Goal: Communication & Community: Share content

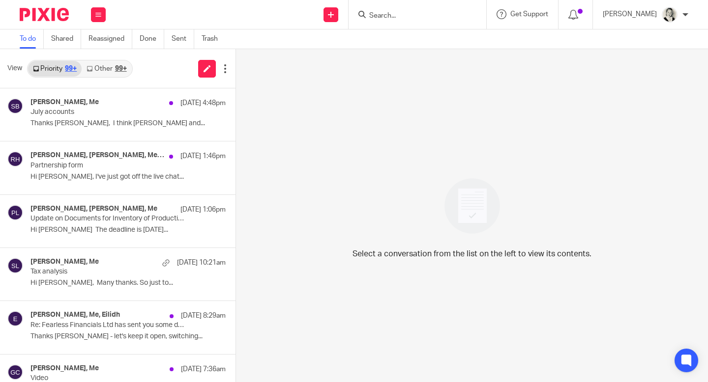
click at [111, 69] on link "Other 99+" at bounding box center [107, 69] width 50 height 16
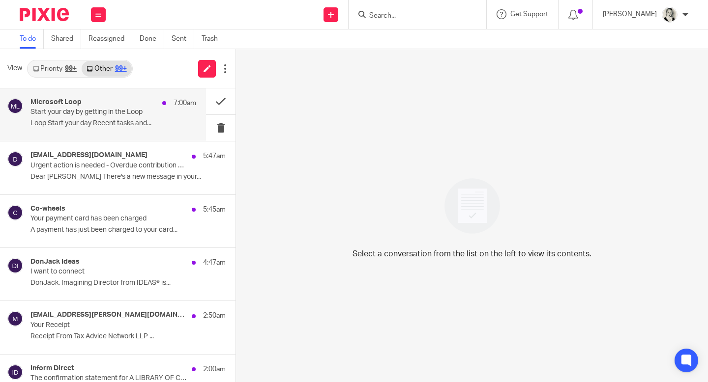
click at [117, 107] on div "Microsoft Loop 7:00am" at bounding box center [113, 103] width 166 height 10
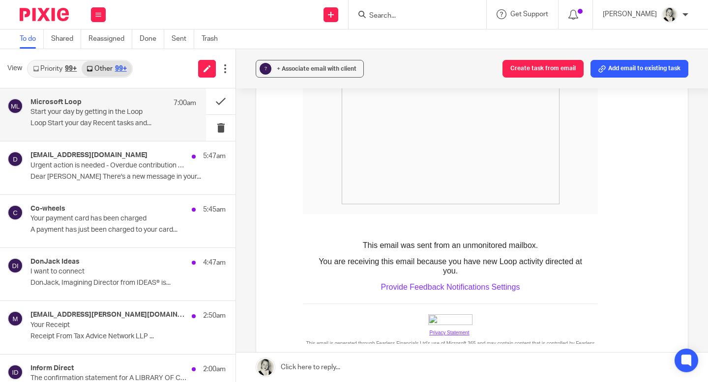
scroll to position [596, 0]
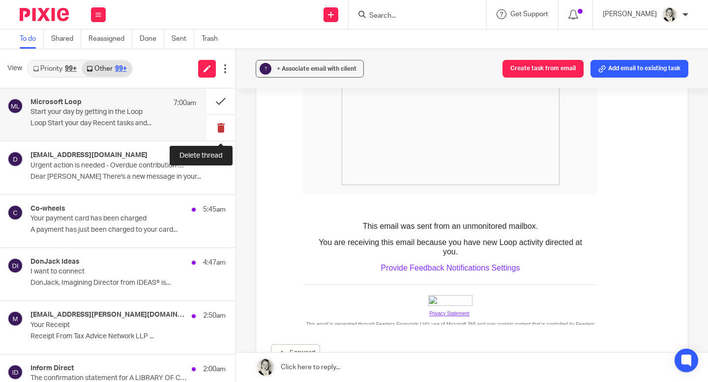
click at [225, 126] on button at bounding box center [220, 128] width 29 height 26
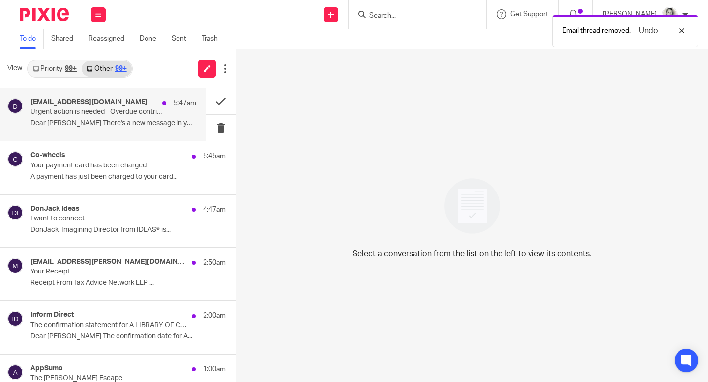
click at [163, 122] on p "Dear Gillian There's a new message in your..." at bounding box center [113, 123] width 166 height 8
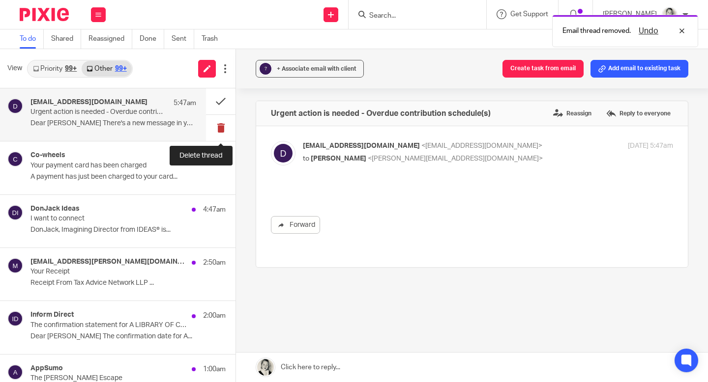
scroll to position [0, 0]
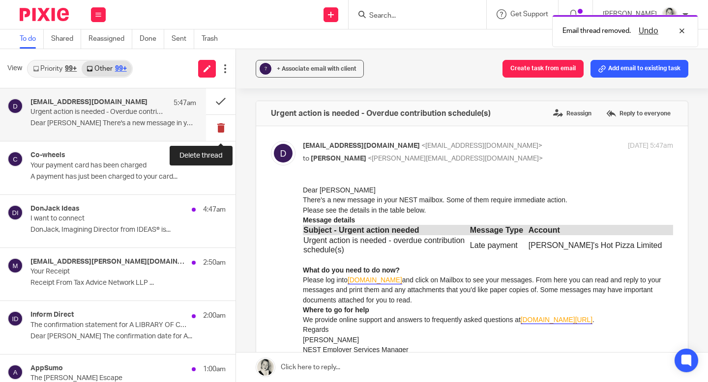
click at [221, 128] on button at bounding box center [220, 128] width 29 height 26
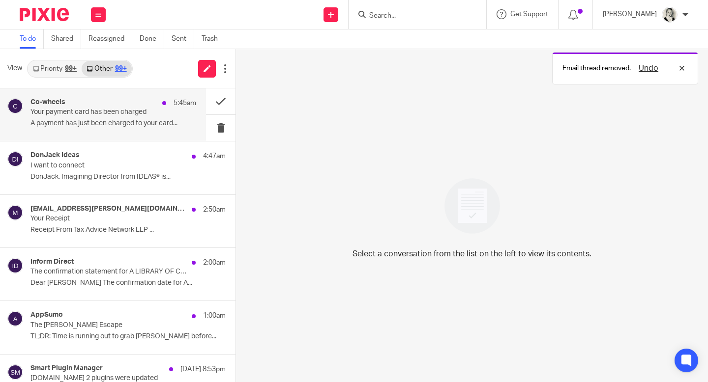
click at [131, 138] on div "Co-wheels 5:45am Your payment card has been charged A payment has just been cha…" at bounding box center [103, 114] width 206 height 53
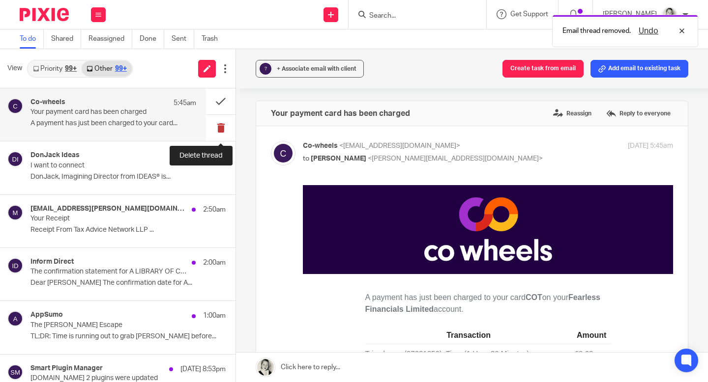
click at [219, 130] on button at bounding box center [220, 128] width 29 height 26
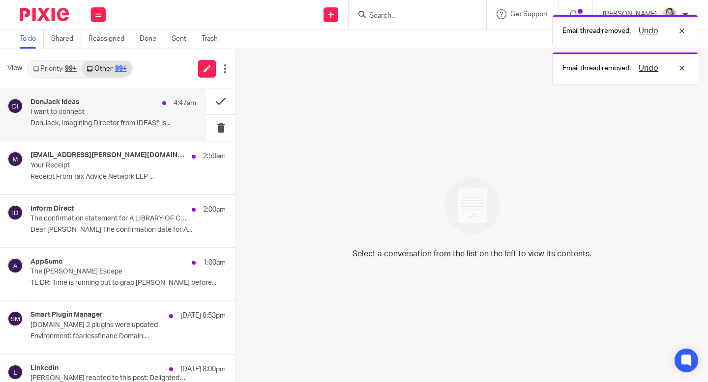
click at [157, 120] on p "DonJack, Imagining Director from IDEAS® is..." at bounding box center [113, 123] width 166 height 8
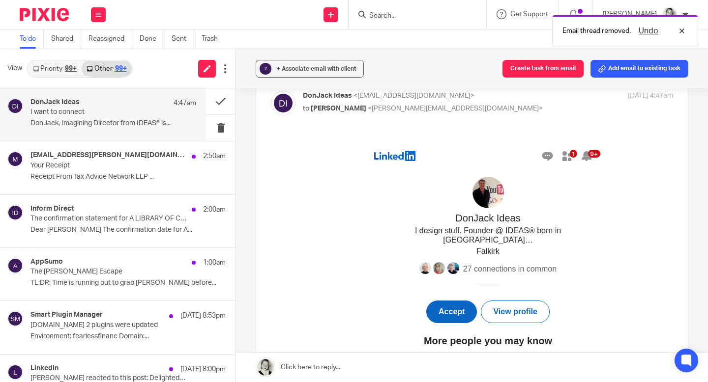
scroll to position [98, 0]
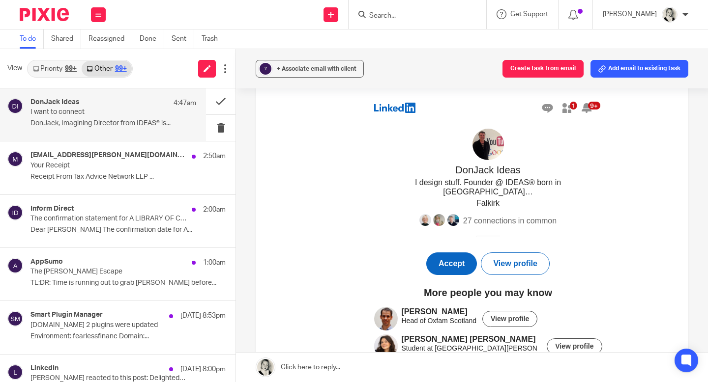
click at [493, 259] on span "View profile" at bounding box center [515, 263] width 44 height 8
click at [225, 132] on button at bounding box center [220, 128] width 29 height 26
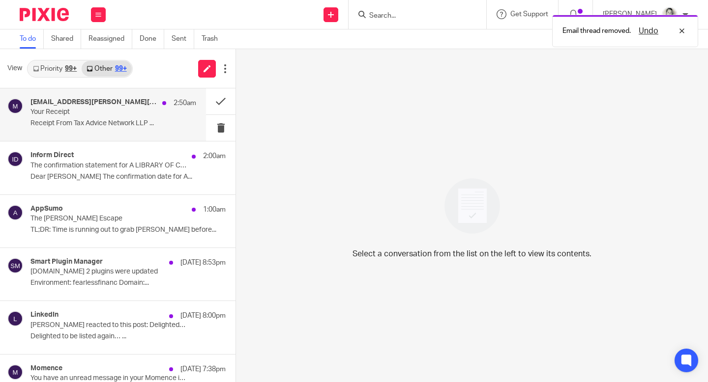
click at [141, 114] on p "Your Receipt" at bounding box center [96, 112] width 133 height 8
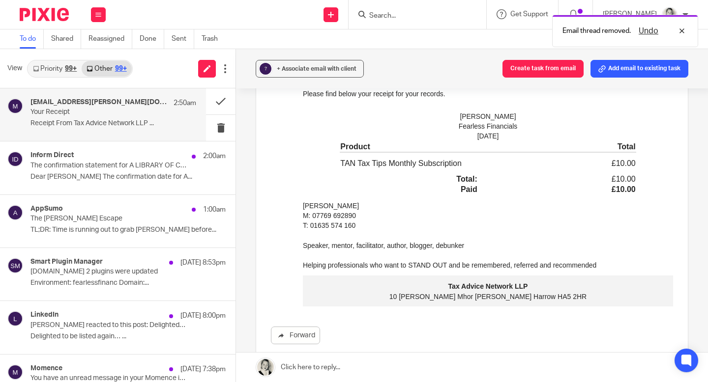
scroll to position [266, 0]
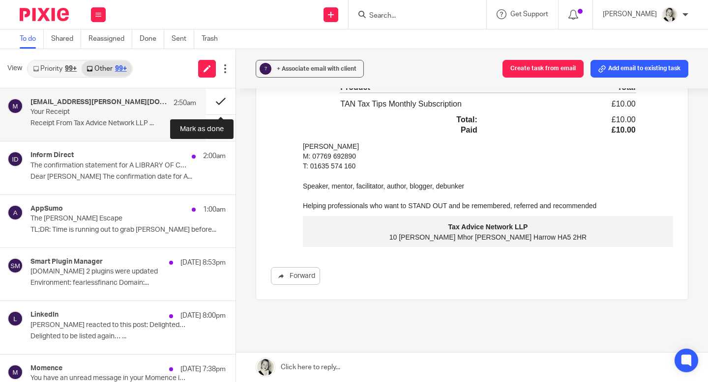
click at [219, 104] on button at bounding box center [220, 101] width 29 height 26
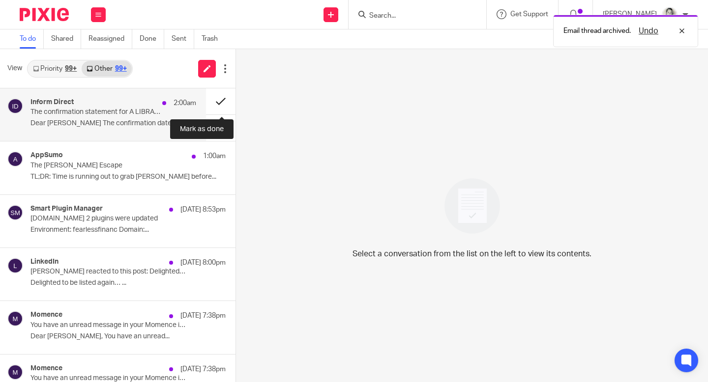
click at [218, 104] on button at bounding box center [220, 101] width 29 height 26
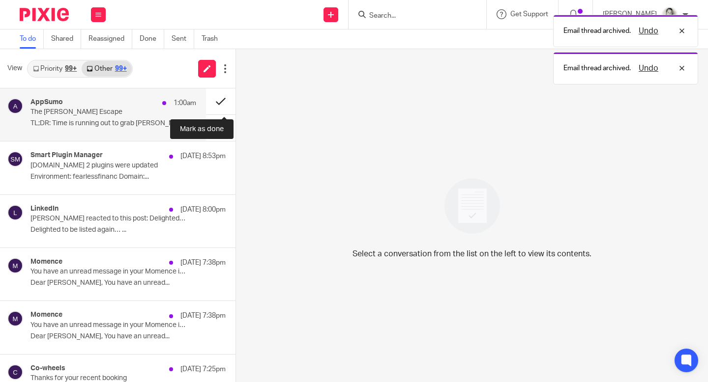
click at [218, 104] on button at bounding box center [220, 101] width 29 height 26
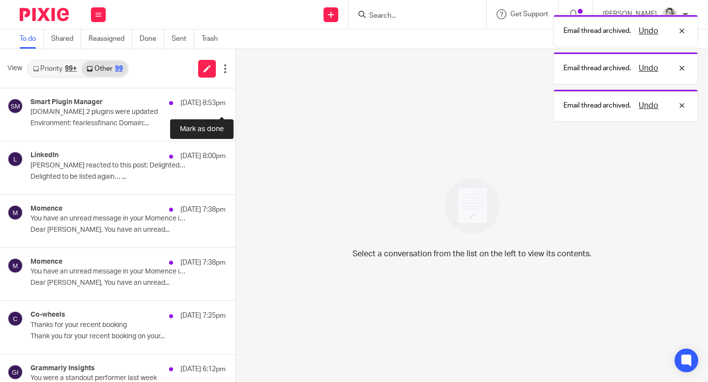
click at [235, 104] on button at bounding box center [239, 101] width 8 height 26
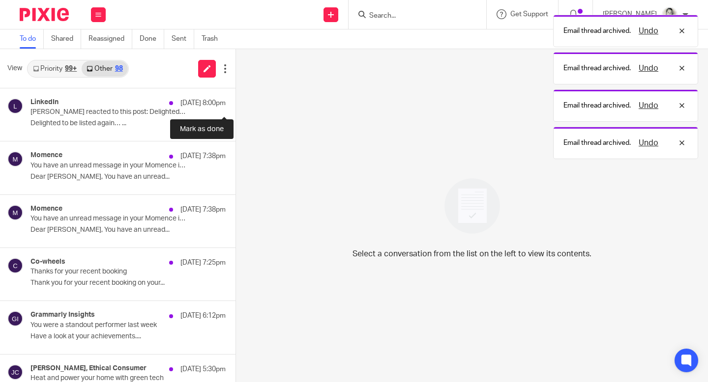
click at [235, 104] on button at bounding box center [239, 101] width 8 height 26
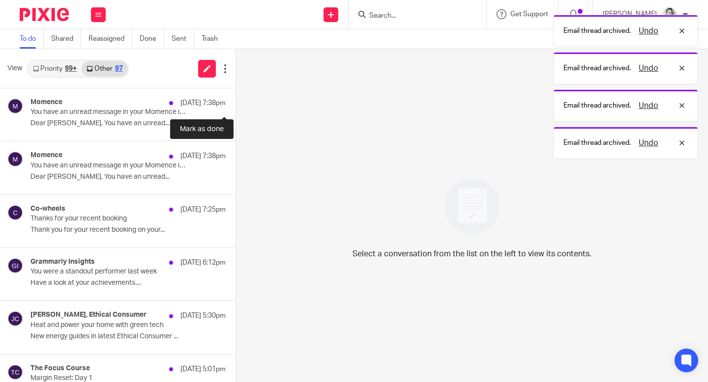
click at [235, 104] on button at bounding box center [239, 101] width 8 height 26
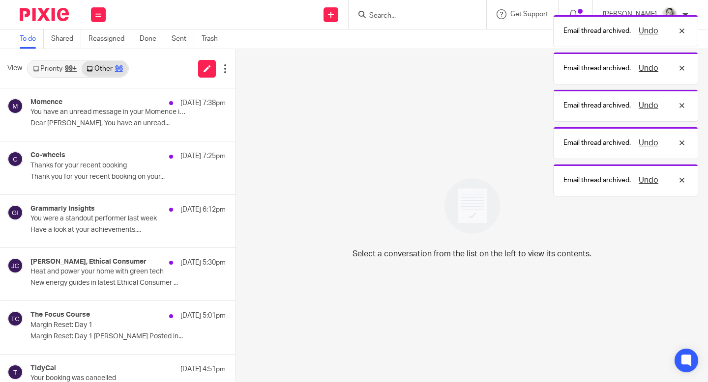
click at [235, 104] on button at bounding box center [239, 101] width 8 height 26
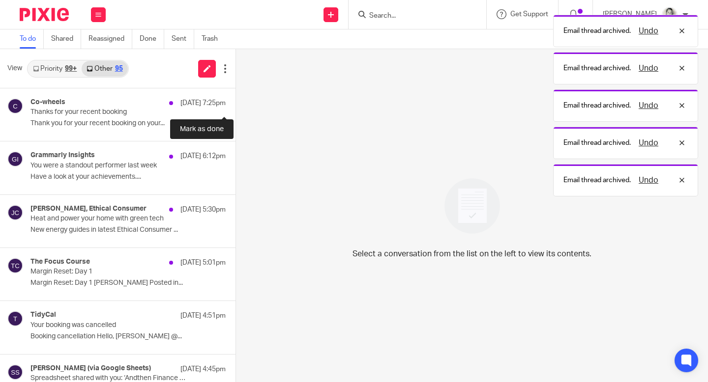
click at [235, 104] on button at bounding box center [239, 101] width 8 height 26
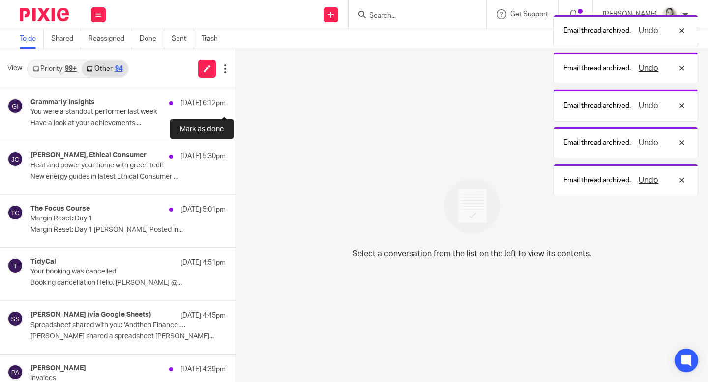
click at [235, 104] on button at bounding box center [239, 101] width 8 height 26
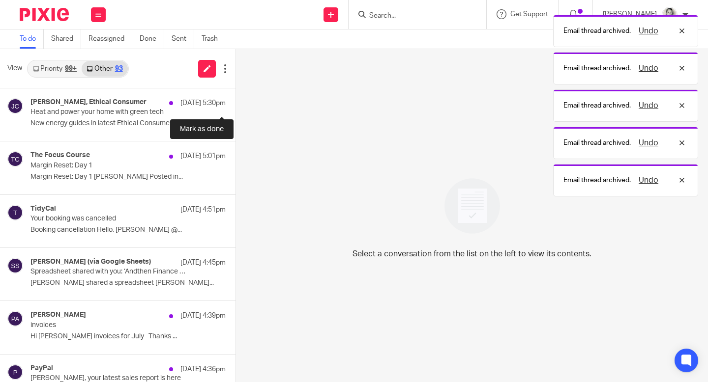
click at [235, 104] on button at bounding box center [239, 101] width 8 height 26
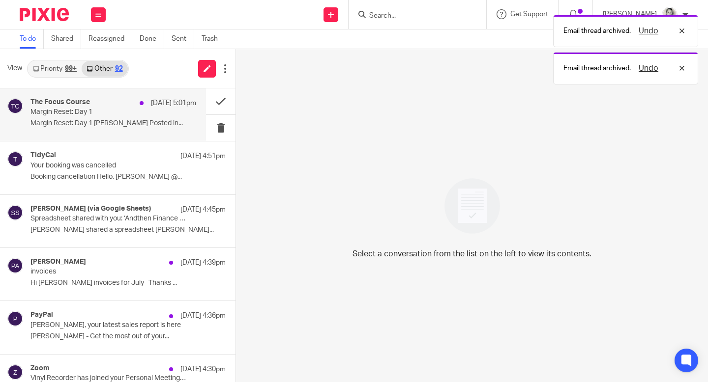
click at [155, 124] on p "Margin Reset: Day 1 [PERSON_NAME] Posted in..." at bounding box center [113, 123] width 166 height 8
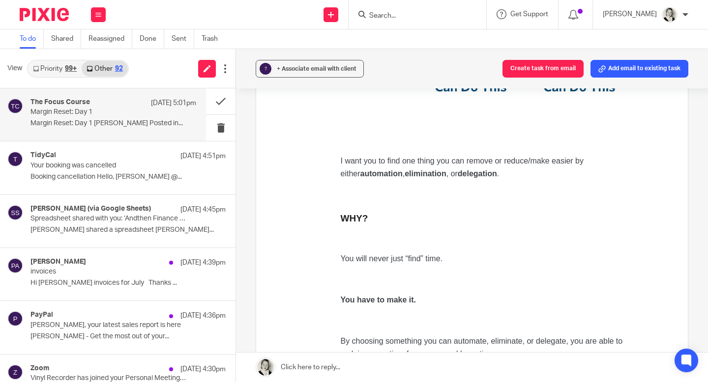
scroll to position [895, 0]
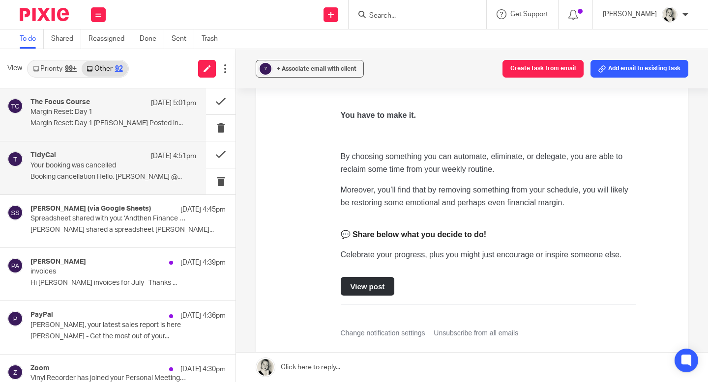
click at [145, 166] on p "Your booking was cancelled" at bounding box center [96, 166] width 133 height 8
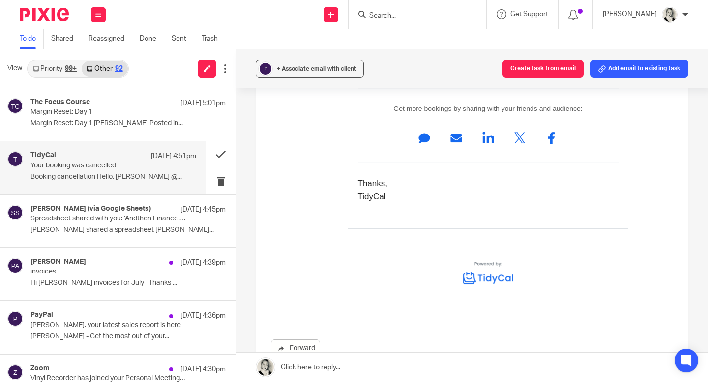
scroll to position [931, 0]
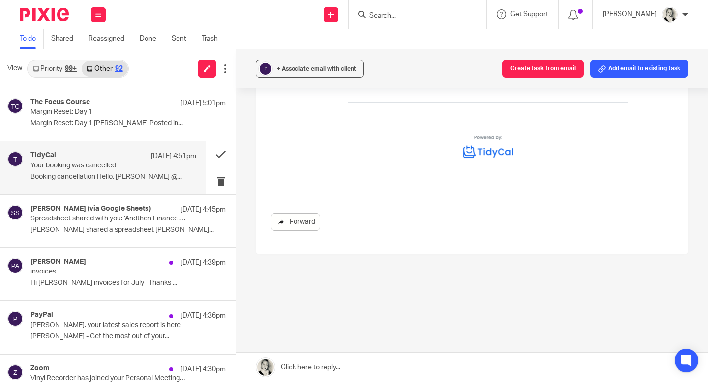
click at [313, 230] on link "Forward" at bounding box center [295, 222] width 49 height 18
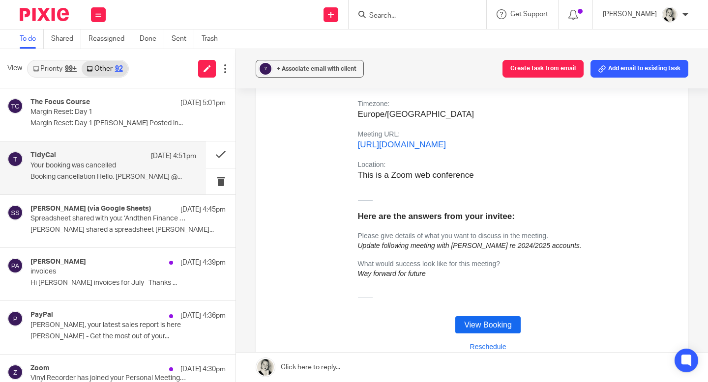
scroll to position [270, 0]
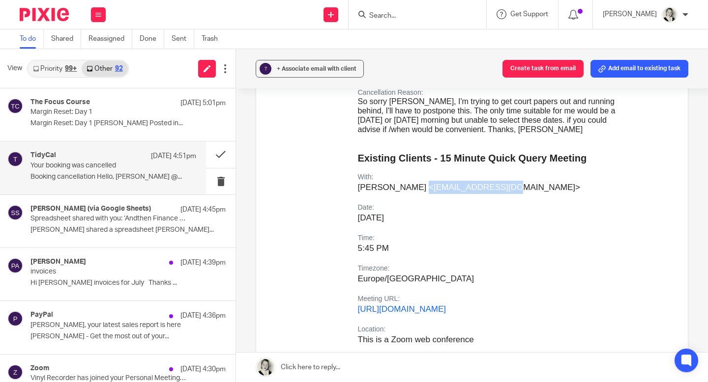
drag, startPoint x: 417, startPoint y: 186, endPoint x: 497, endPoint y: 187, distance: 79.6
click at [497, 187] on p "Anne McInnes <mail@amcinnes.co.uk>" at bounding box center [488, 187] width 260 height 13
copy p "mail@amcinnes.co.uk"
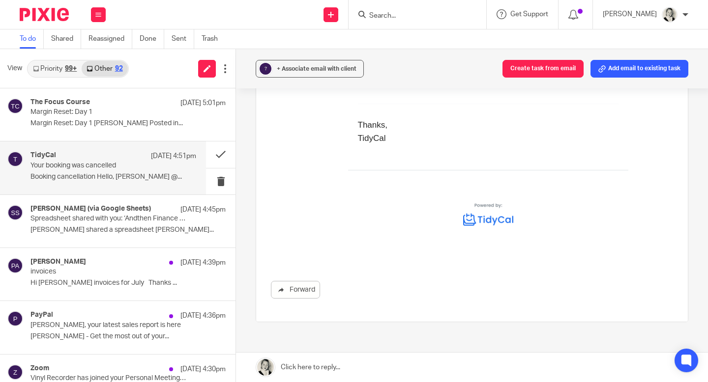
scroll to position [931, 0]
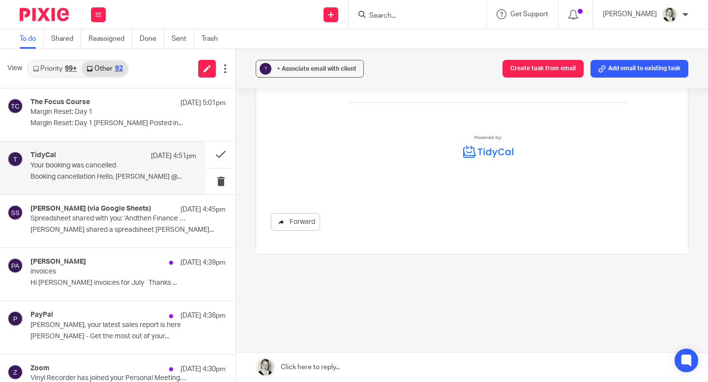
click at [298, 227] on link "Forward" at bounding box center [295, 222] width 49 height 18
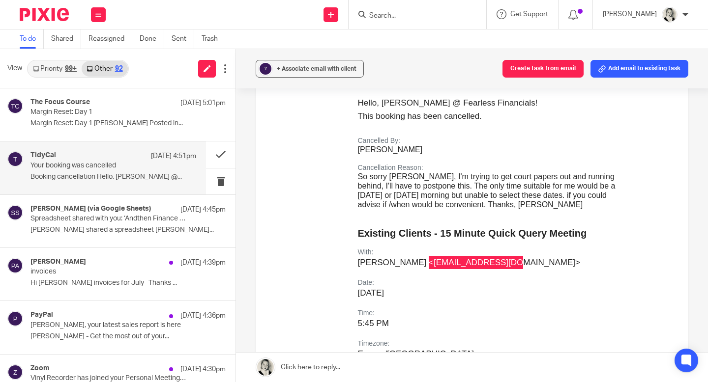
scroll to position [241, 0]
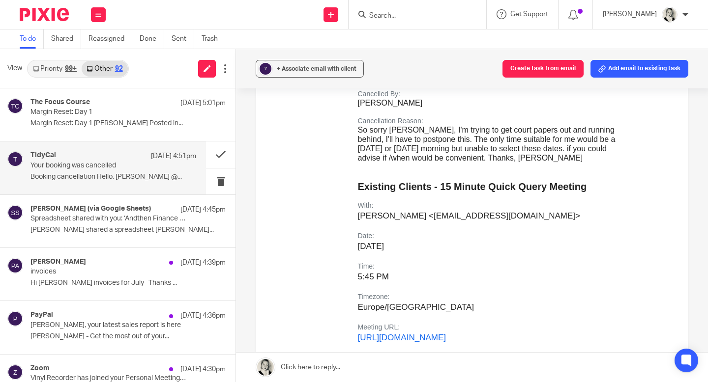
click at [475, 223] on td "With: Anne McInnes <mail@amcinnes.co.uk>" at bounding box center [488, 216] width 260 height 30
drag, startPoint x: 497, startPoint y: 216, endPoint x: 418, endPoint y: 217, distance: 79.1
click at [418, 217] on p "Anne McInnes <mail@amcinnes.co.uk>" at bounding box center [488, 215] width 260 height 13
copy p "mail@amcinnes.co.uk"
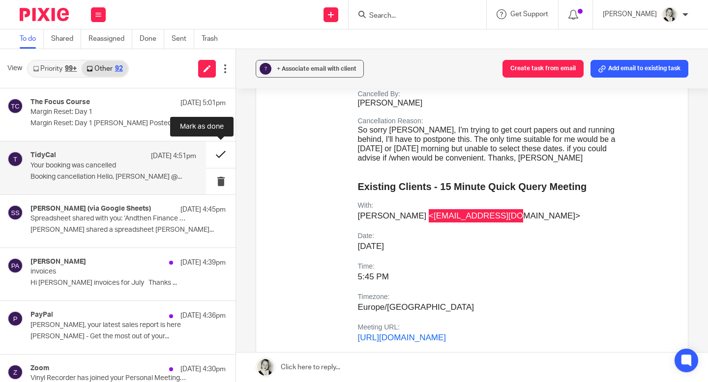
click at [217, 153] on button at bounding box center [220, 155] width 29 height 26
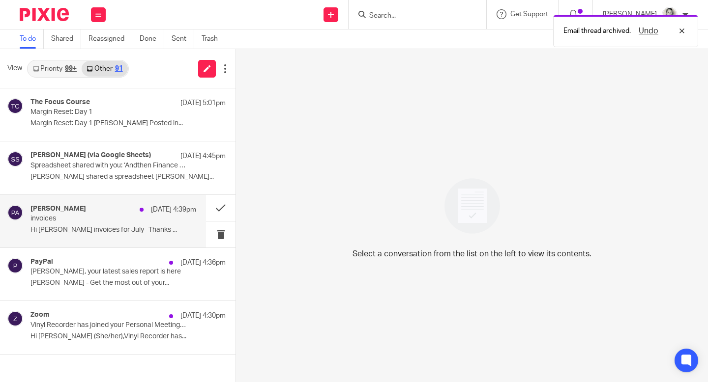
click at [117, 221] on p "invoices" at bounding box center [96, 219] width 133 height 8
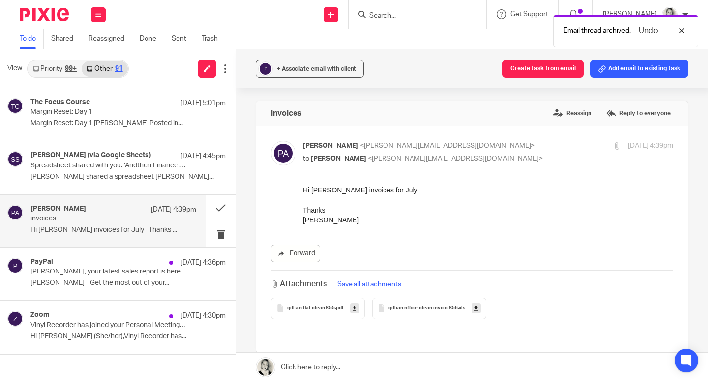
scroll to position [0, 0]
click at [306, 257] on link "Forward" at bounding box center [295, 254] width 49 height 18
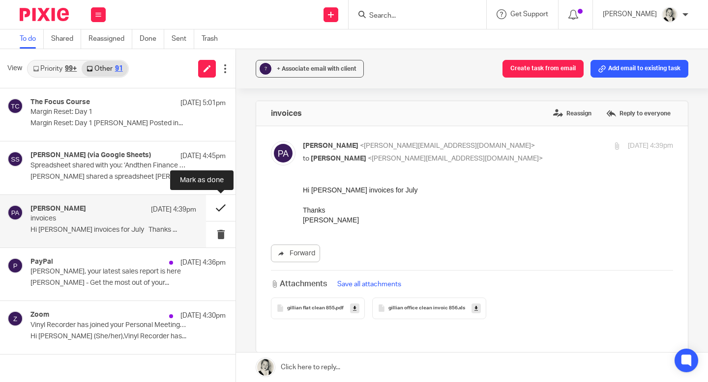
click at [220, 208] on button at bounding box center [220, 208] width 29 height 26
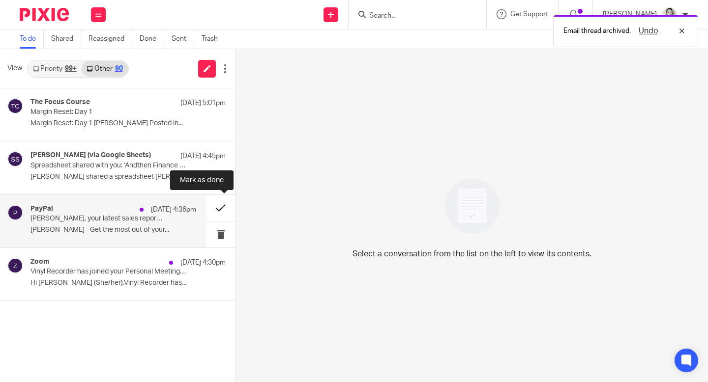
click at [220, 208] on button at bounding box center [220, 208] width 29 height 26
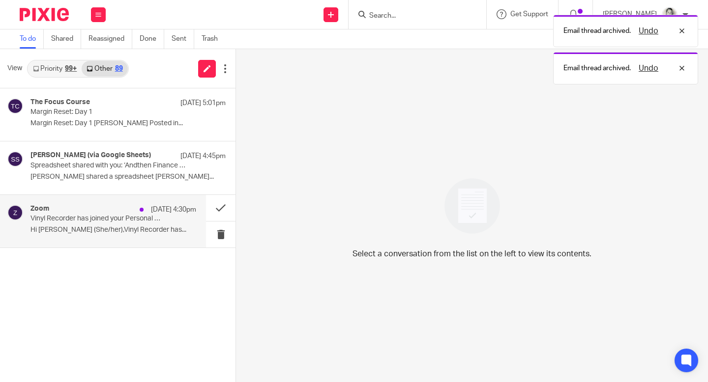
click at [146, 219] on p "Vinyl Recorder has joined your Personal Meeting Room" at bounding box center [96, 219] width 133 height 8
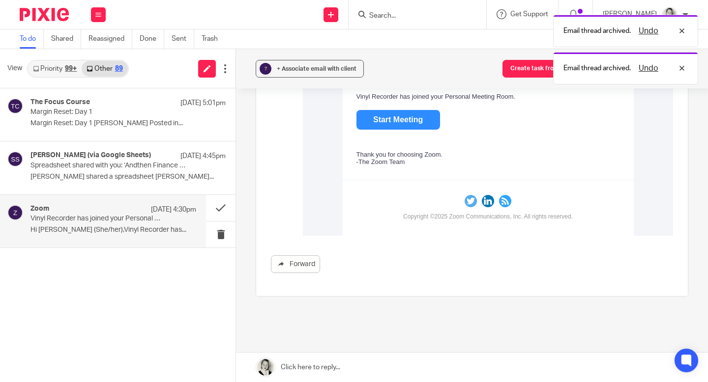
scroll to position [183, 0]
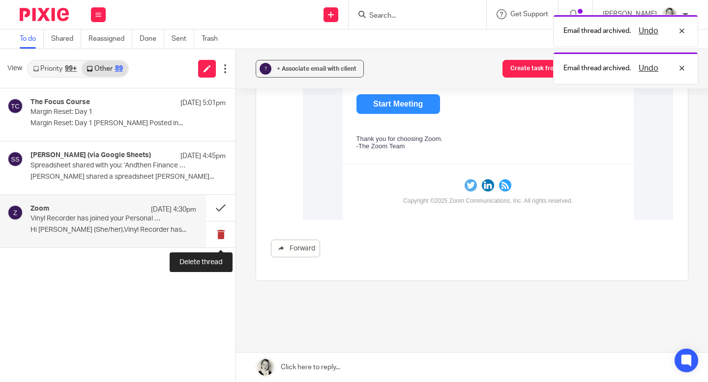
click at [221, 239] on button at bounding box center [220, 235] width 29 height 26
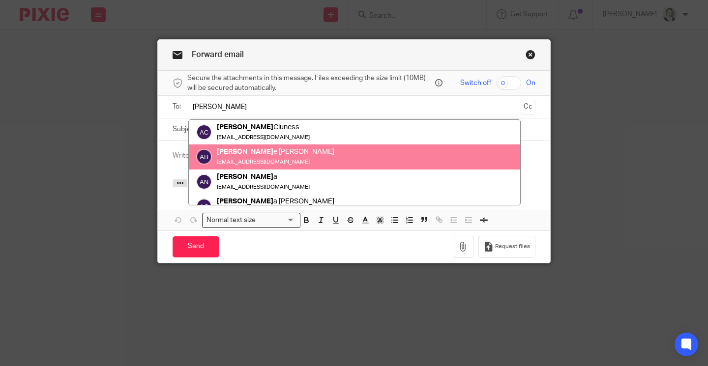
type input "ann"
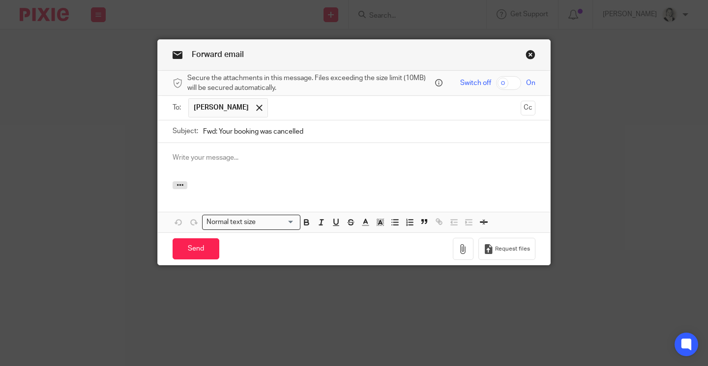
click at [534, 52] on link "Close this dialog window" at bounding box center [530, 56] width 10 height 13
click at [531, 54] on link "Close this dialog window" at bounding box center [530, 56] width 10 height 13
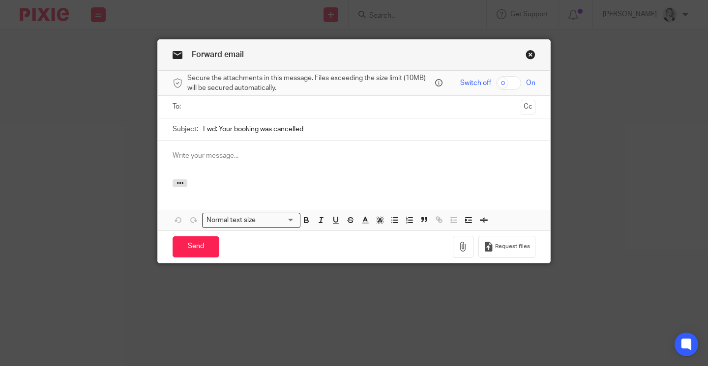
click at [221, 104] on input "text" at bounding box center [354, 106] width 326 height 11
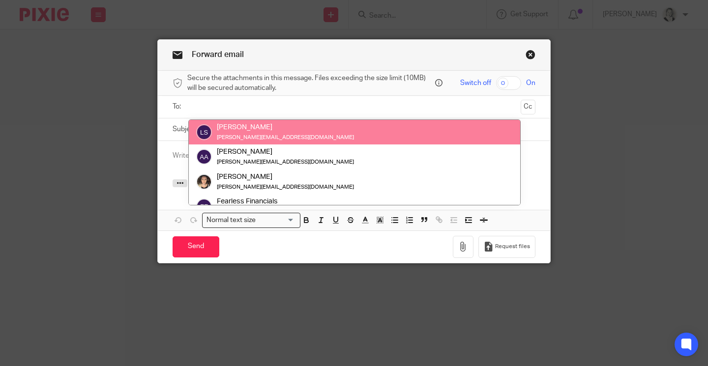
click at [172, 168] on div at bounding box center [354, 160] width 392 height 38
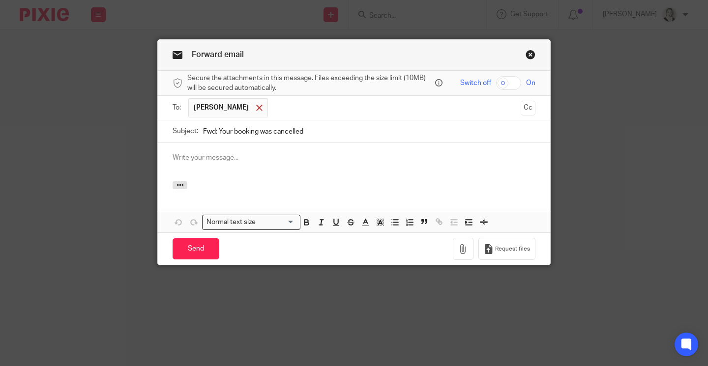
click at [256, 110] on span at bounding box center [259, 108] width 6 height 6
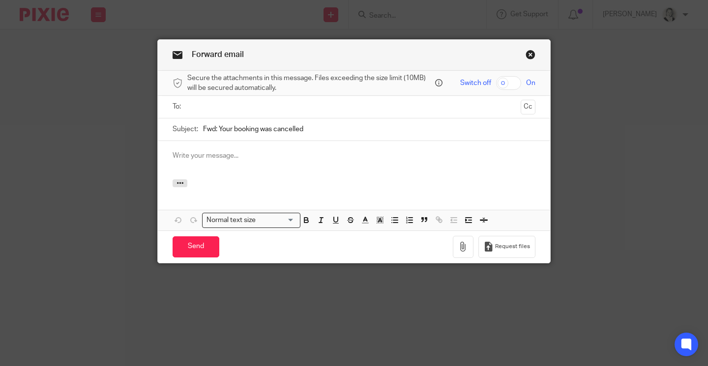
click at [239, 155] on p at bounding box center [353, 156] width 363 height 10
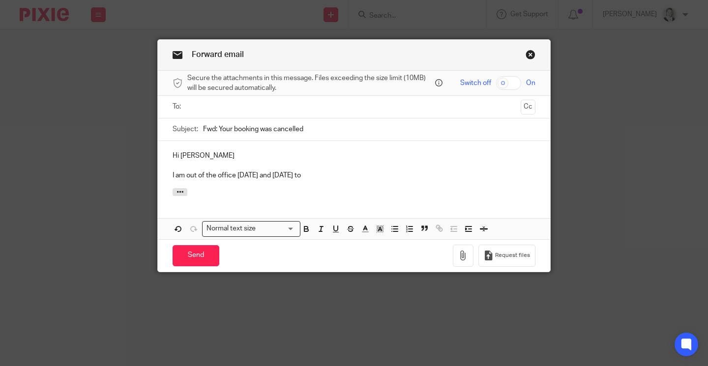
click at [235, 179] on p "I am out of the office today and Thursday to" at bounding box center [353, 176] width 363 height 10
click at [286, 177] on p "I am out of the office from today and Thursday to" at bounding box center [353, 176] width 363 height 10
click at [344, 176] on p "I am out of the office from today toThursday to" at bounding box center [353, 176] width 363 height 10
click at [279, 179] on p "I am out of the office from today toThursday to" at bounding box center [353, 176] width 363 height 10
click at [328, 176] on p "I am out of the office from today to Thursday to" at bounding box center [353, 176] width 363 height 10
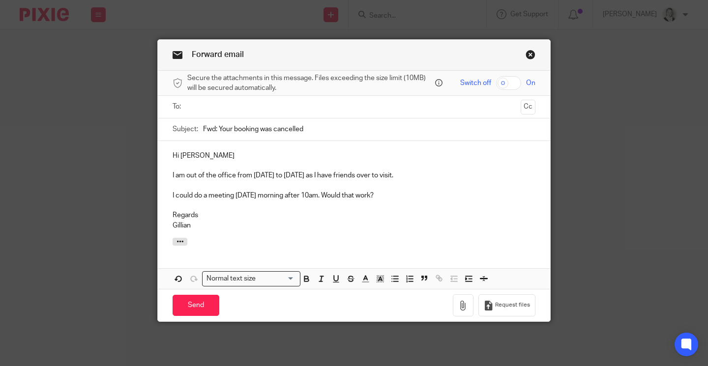
click at [219, 107] on input "text" at bounding box center [354, 106] width 326 height 11
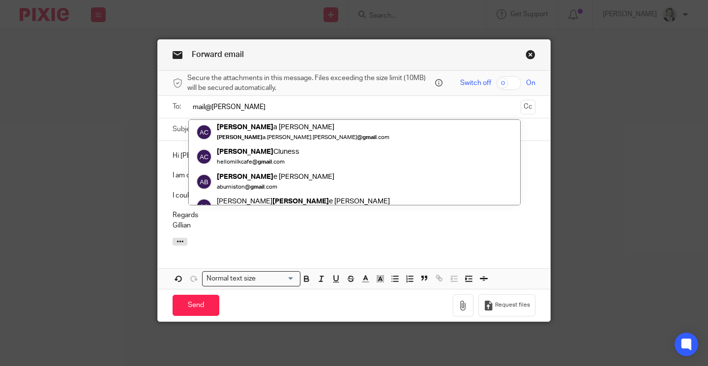
type input "mail@anne"
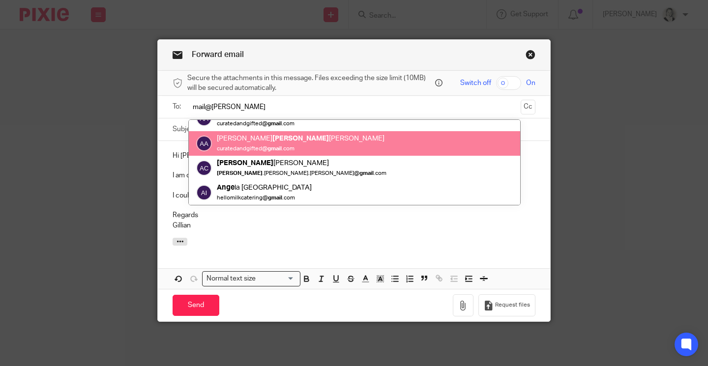
scroll to position [25, 0]
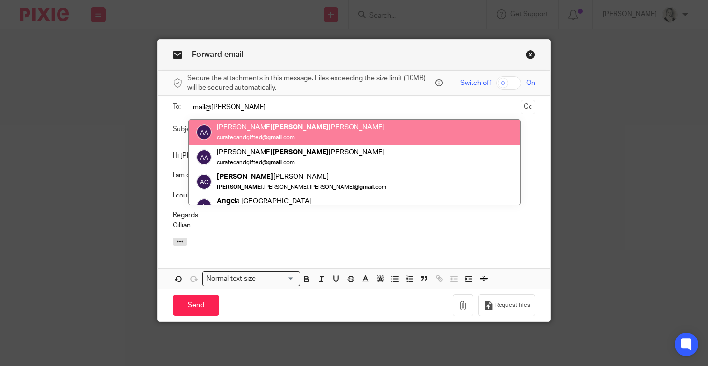
drag, startPoint x: 239, startPoint y: 109, endPoint x: 156, endPoint y: 109, distance: 83.1
click at [156, 109] on div "Forward email Secure the attachments in this message. Files exceeding the size …" at bounding box center [354, 183] width 708 height 366
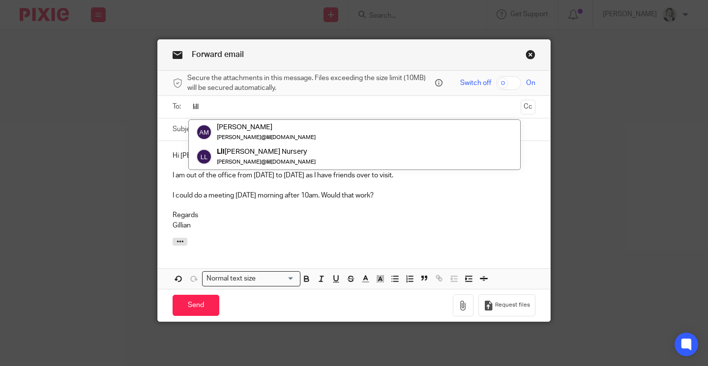
scroll to position [0, 0]
type input "l"
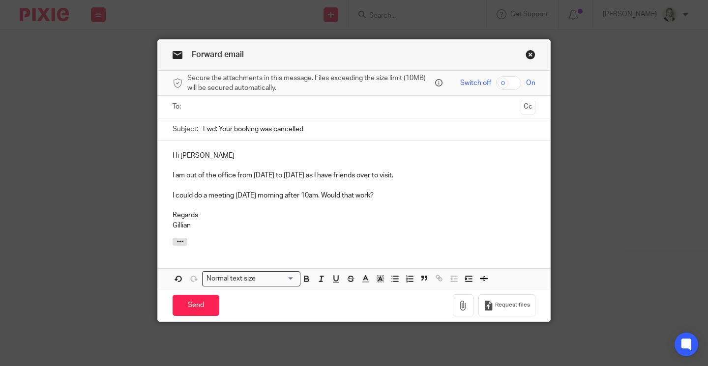
paste input "mail@amcinnes.co.uk"
type input "mail@amcinnes.co.uk"
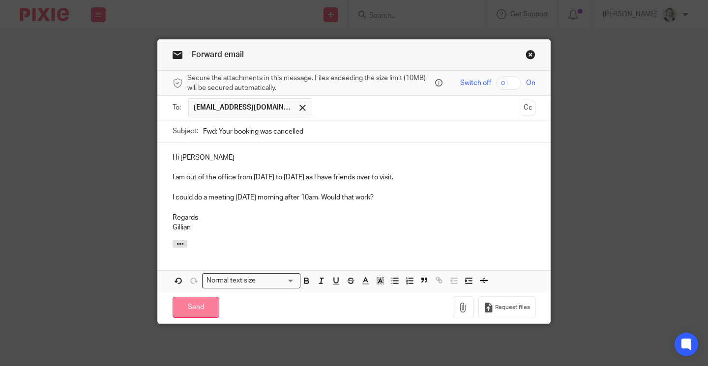
click at [199, 298] on input "Send" at bounding box center [195, 307] width 47 height 21
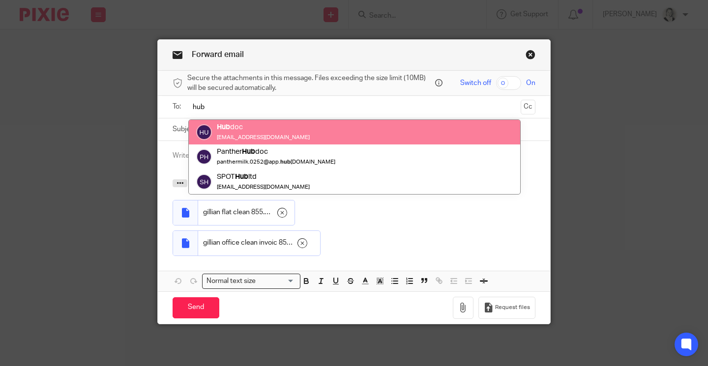
type input "hub"
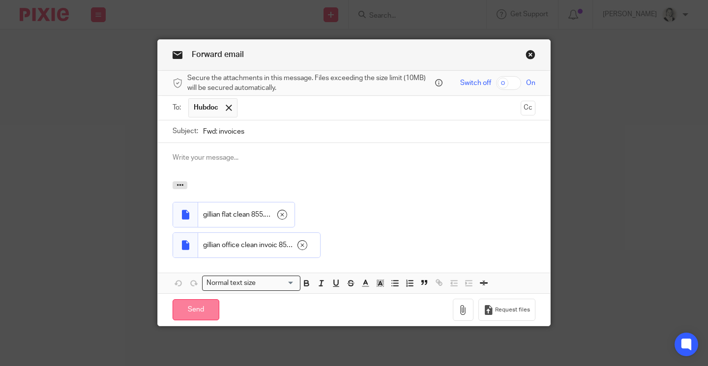
click at [198, 318] on input "Send" at bounding box center [195, 309] width 47 height 21
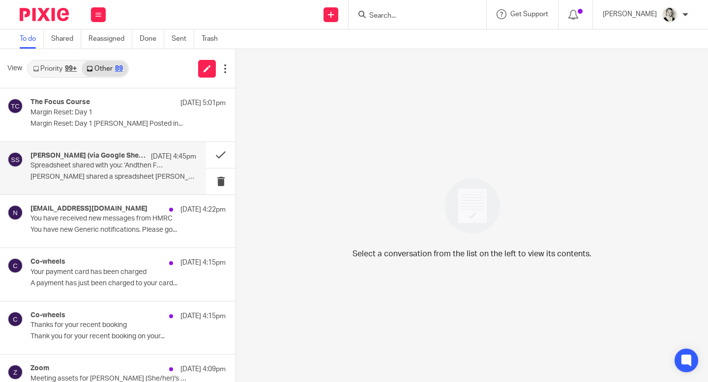
scroll to position [54, 0]
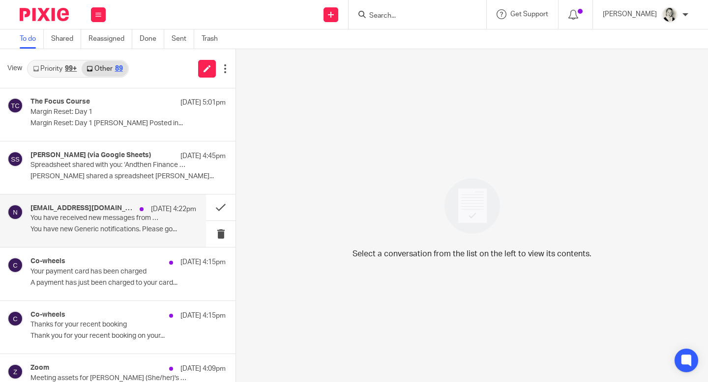
click at [152, 219] on p "You have received new messages from HMRC" at bounding box center [96, 218] width 133 height 8
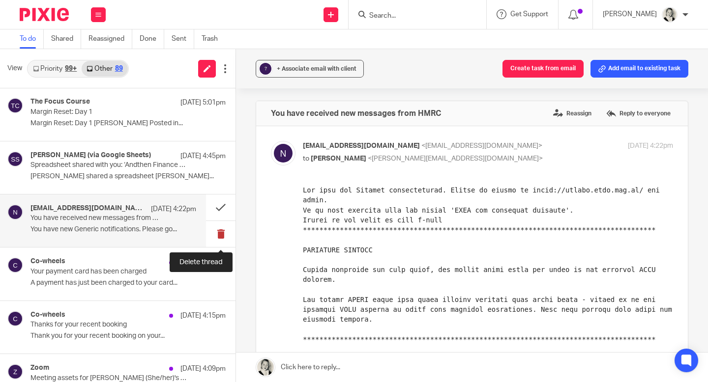
scroll to position [0, 0]
click at [221, 233] on button at bounding box center [220, 234] width 29 height 26
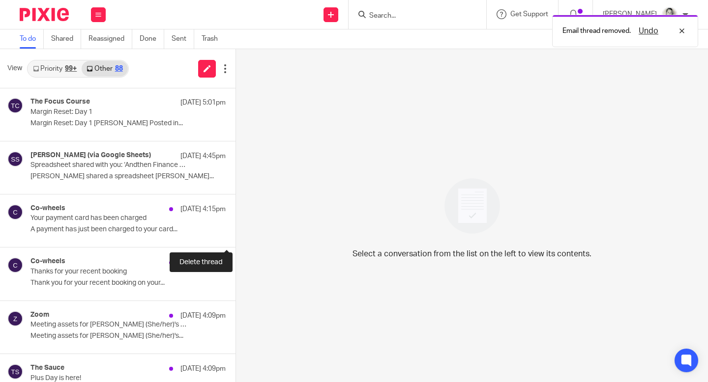
click at [235, 233] on button at bounding box center [239, 234] width 8 height 26
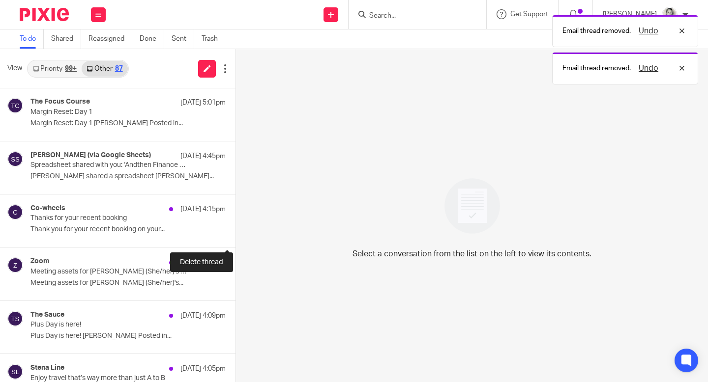
click at [235, 233] on button at bounding box center [239, 234] width 8 height 26
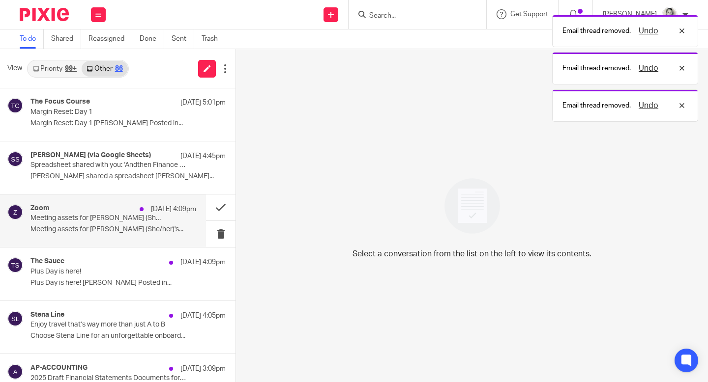
click at [139, 223] on div "Zoom 11 Aug 4:09pm Meeting assets for Gillian Caughey (She/her)'s Personal Meet…" at bounding box center [113, 220] width 166 height 33
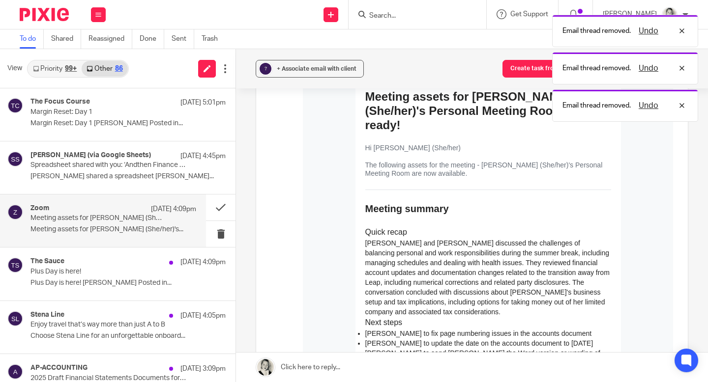
scroll to position [280, 0]
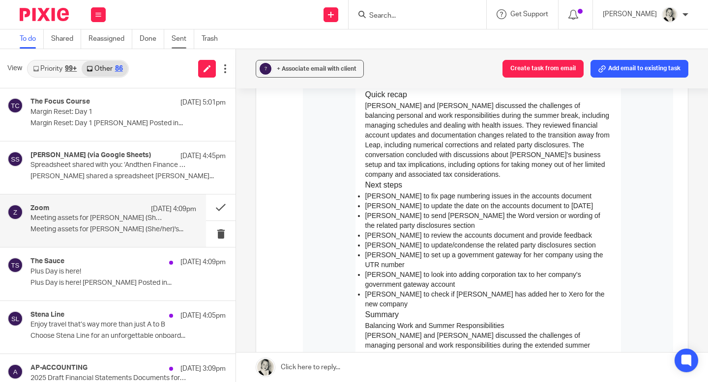
click at [177, 39] on link "Sent" at bounding box center [183, 38] width 23 height 19
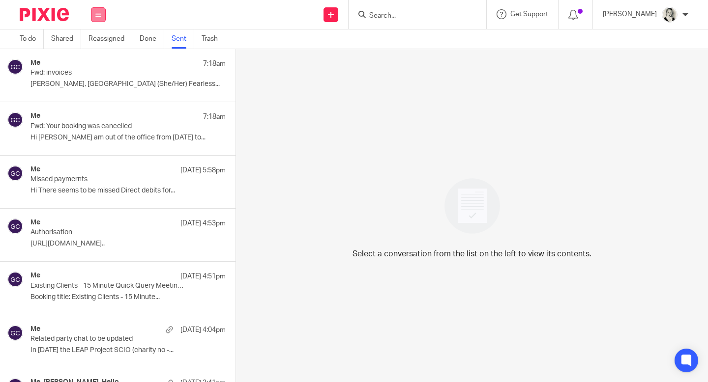
click at [101, 16] on icon at bounding box center [98, 15] width 6 height 6
click at [101, 57] on link "Email" at bounding box center [94, 60] width 18 height 7
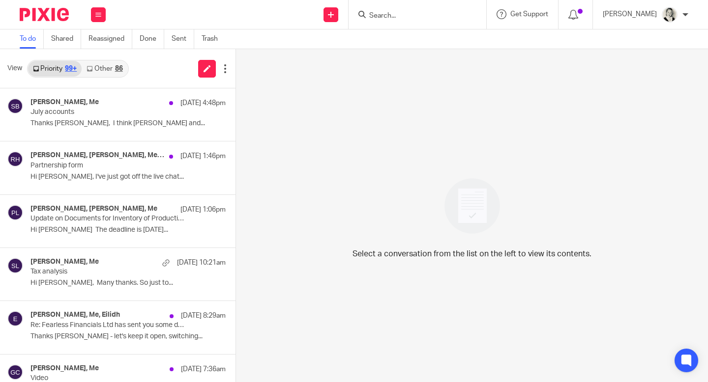
click at [126, 64] on link "Other 86" at bounding box center [105, 69] width 46 height 16
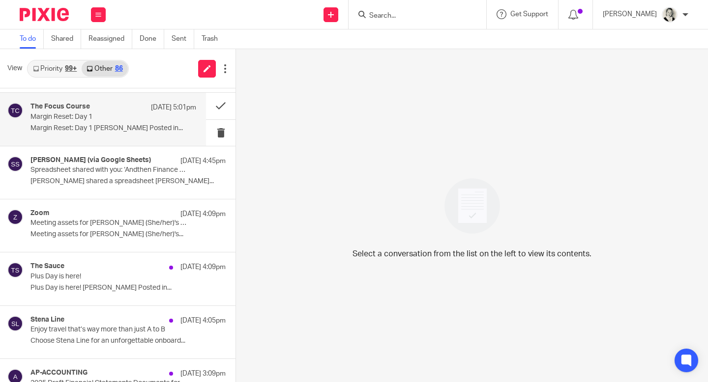
scroll to position [62, 0]
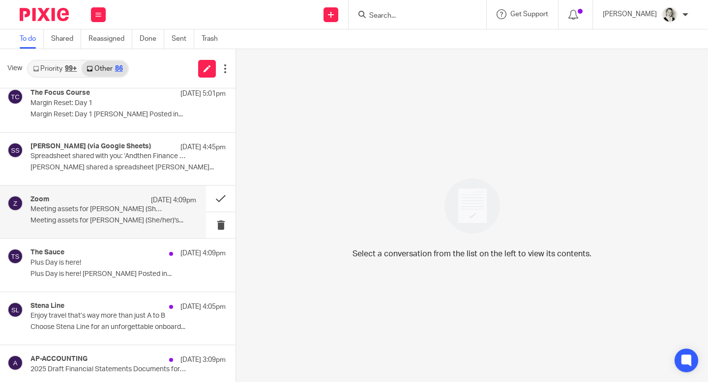
click at [127, 215] on div "Zoom [DATE] 4:09pm Meeting assets for [PERSON_NAME] (She/her)'s Personal Meetin…" at bounding box center [113, 212] width 166 height 33
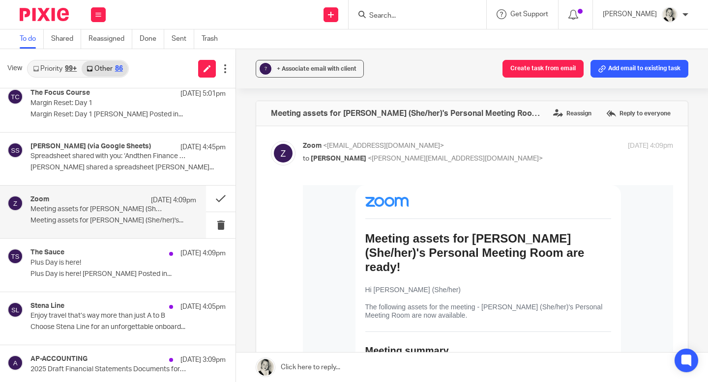
scroll to position [119, 0]
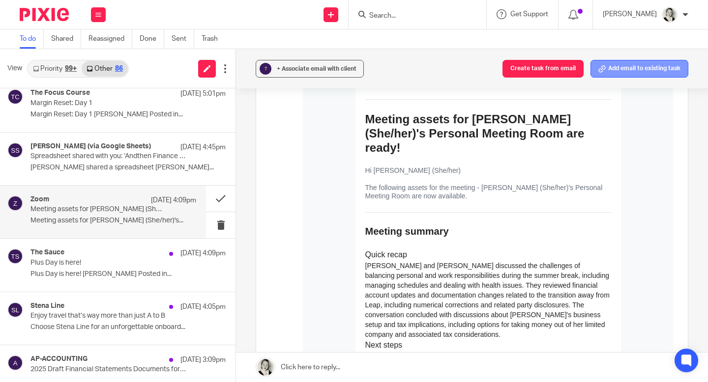
click at [635, 67] on button "Add email to existing task" at bounding box center [639, 69] width 98 height 18
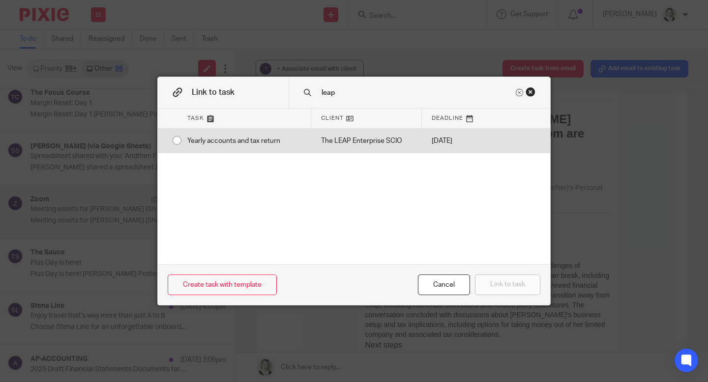
type input "leap"
click at [478, 141] on div "[DATE]" at bounding box center [454, 141] width 64 height 25
radio input "true"
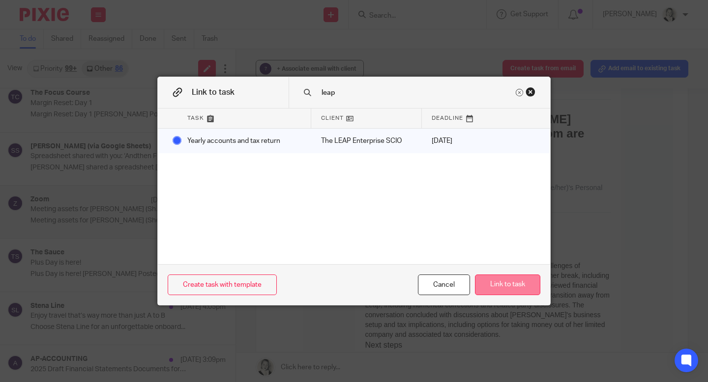
click at [498, 283] on button "Link to task" at bounding box center [507, 285] width 65 height 21
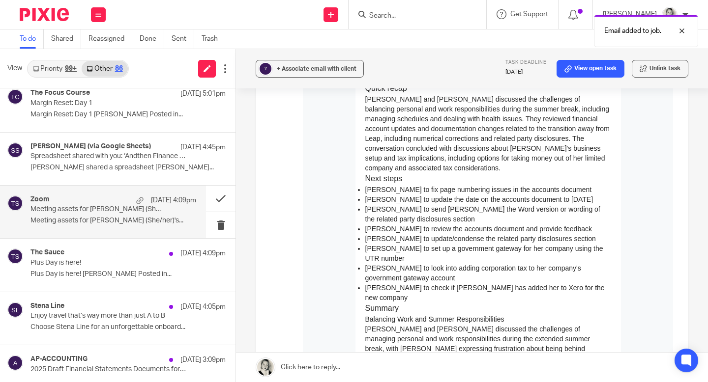
scroll to position [293, 0]
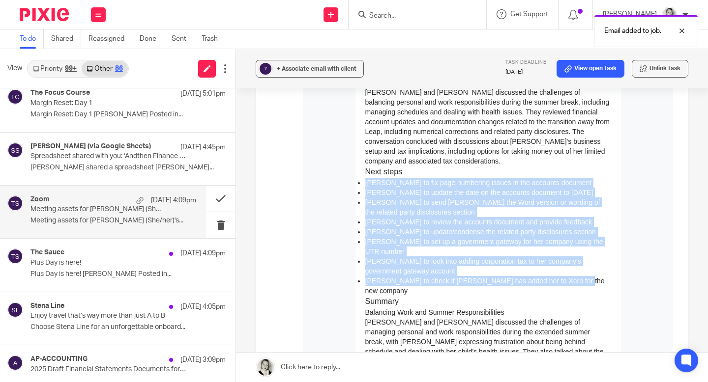
drag, startPoint x: 366, startPoint y: 182, endPoint x: 573, endPoint y: 271, distance: 225.2
click at [573, 271] on ul "Gillian to fix page numbering issues in the accounts document Gillian to update…" at bounding box center [488, 237] width 246 height 118
drag, startPoint x: 584, startPoint y: 274, endPoint x: 356, endPoint y: 182, distance: 246.1
click at [356, 182] on td "Meeting assets for Gillian Caughey (She/her)'s Personal Meeting Room are ready!…" at bounding box center [487, 337] width 265 height 890
copy ul "Gillian to fix page numbering issues in the accounts document Gillian to update…"
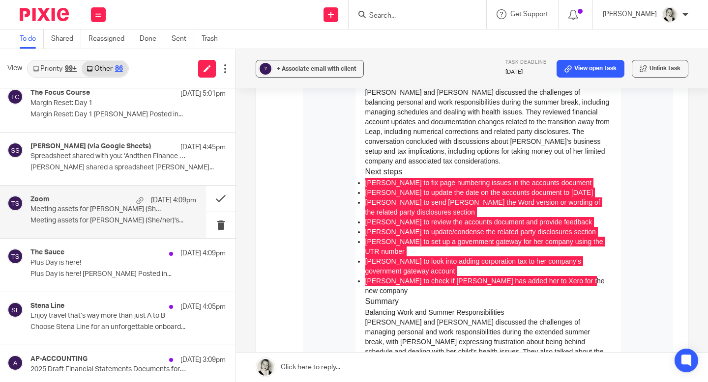
click at [293, 196] on div "Forward" at bounding box center [472, 336] width 402 height 888
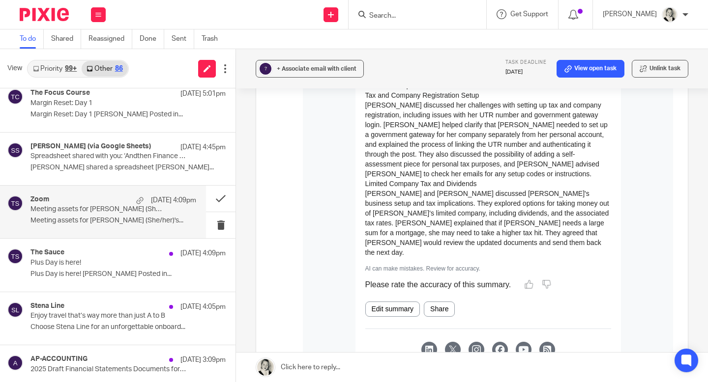
scroll to position [842, 0]
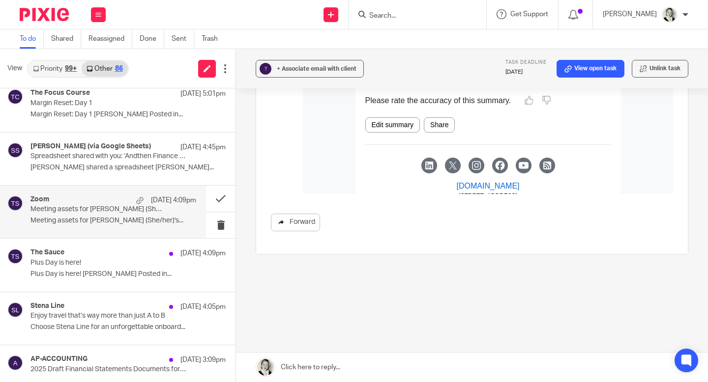
click at [300, 220] on link "Forward" at bounding box center [295, 223] width 49 height 18
click at [217, 198] on button at bounding box center [220, 199] width 29 height 26
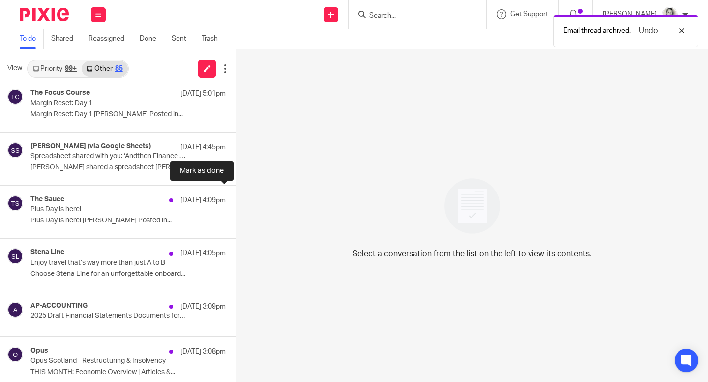
click at [235, 198] on button at bounding box center [239, 199] width 8 height 26
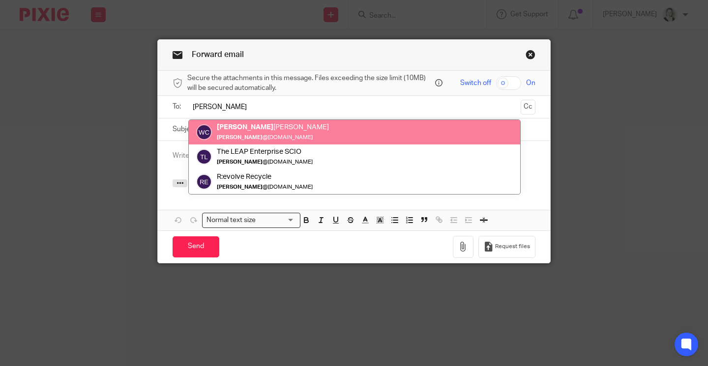
type input "wendy"
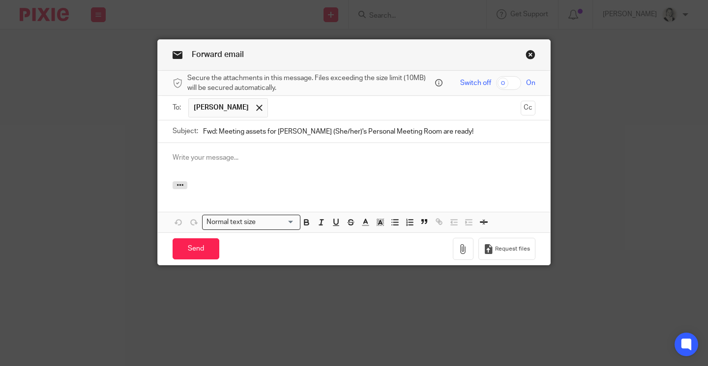
click at [221, 162] on p at bounding box center [353, 158] width 363 height 10
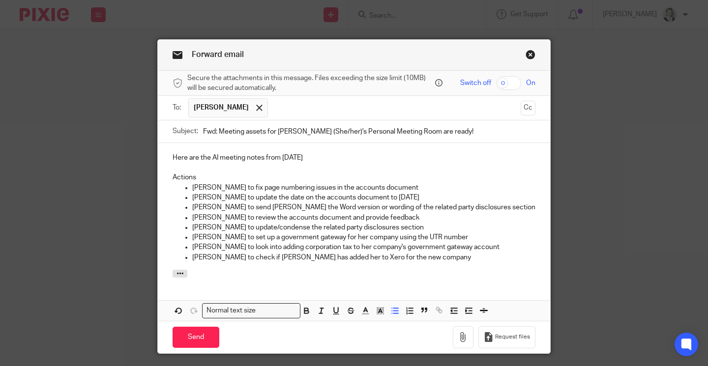
click at [401, 195] on p "Gillian to update the date on the accounts document to Friday" at bounding box center [363, 198] width 343 height 10
click at [401, 185] on p "Gillian to fix page numbering issues in the accounts document" at bounding box center [363, 188] width 343 height 10
click at [430, 201] on p "Gillian to update the date on the accounts document to Friday" at bounding box center [363, 198] width 343 height 10
drag, startPoint x: 385, startPoint y: 189, endPoint x: 441, endPoint y: 190, distance: 56.0
click at [441, 190] on p "Gillian to fix page numbering issues in the accounts document - In progress" at bounding box center [363, 188] width 343 height 10
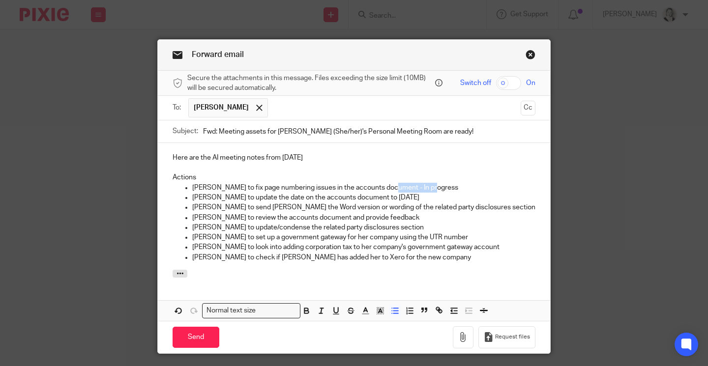
copy p "- In progress"
click at [421, 197] on p "Gillian to update the date on the accounts document to Friday" at bounding box center [363, 198] width 343 height 10
click at [486, 207] on p "Gillian to send Wendy the Word version or wording of the related party disclosu…" at bounding box center [363, 207] width 343 height 10
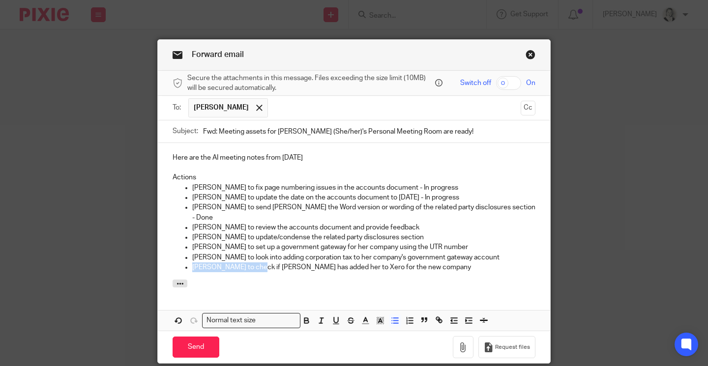
drag, startPoint x: 248, startPoint y: 258, endPoint x: 193, endPoint y: 256, distance: 54.6
click at [193, 262] on p "Gillian to check if Wendy has added her to Xero for the new company" at bounding box center [363, 267] width 343 height 10
click at [214, 262] on p "Wendy has added her to Xero for the new company" at bounding box center [363, 267] width 343 height 10
click at [251, 281] on div "Attachments" at bounding box center [354, 290] width 392 height 21
click at [447, 253] on p "Wendy to look into adding corporation tax to her company's government gateway a…" at bounding box center [363, 258] width 343 height 10
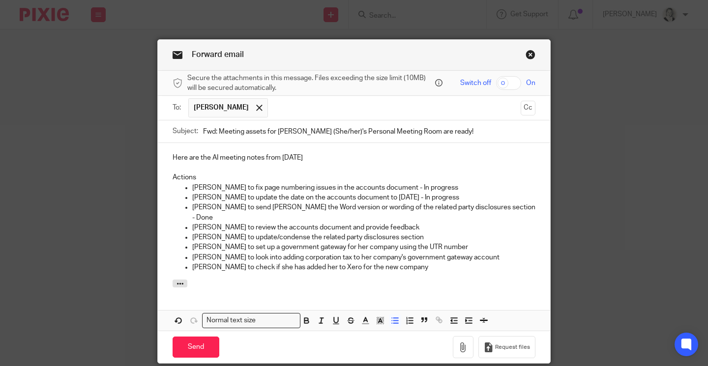
click at [441, 262] on p "Wendy to check if she has added her to Xero for the new company" at bounding box center [363, 267] width 343 height 10
click at [204, 343] on input "Send" at bounding box center [195, 347] width 47 height 21
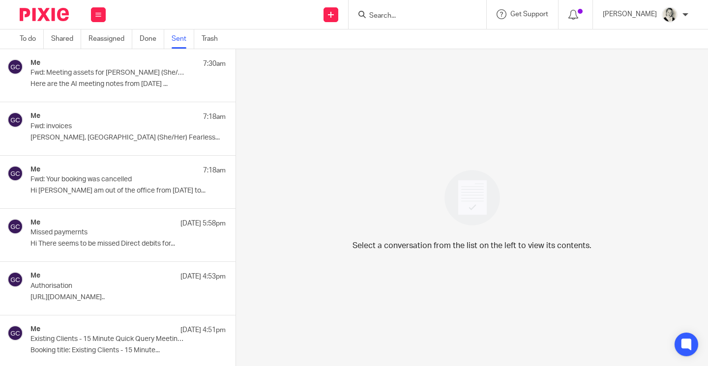
click at [153, 70] on p "Fwd: Meeting assets for [PERSON_NAME] (She/her)'s Personal Meeting Room are rea…" at bounding box center [108, 73] width 156 height 8
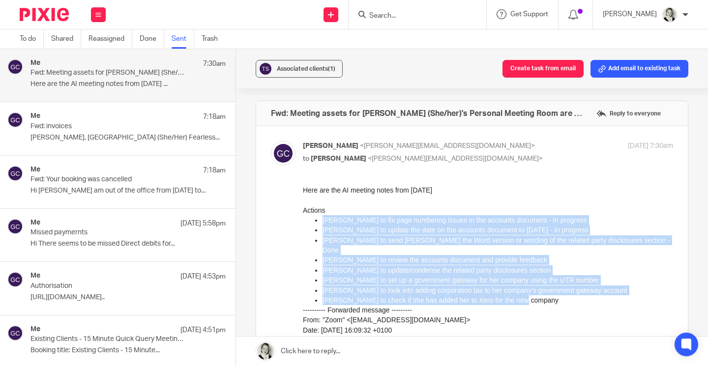
drag, startPoint x: 320, startPoint y: 219, endPoint x: 565, endPoint y: 288, distance: 253.9
click at [565, 288] on ul "Gillian to fix page numbering issues in the accounts document - In progress Gil…" at bounding box center [488, 260] width 370 height 90
copy ul "Gillian to fix page numbering issues in the accounts document - In progress Gil…"
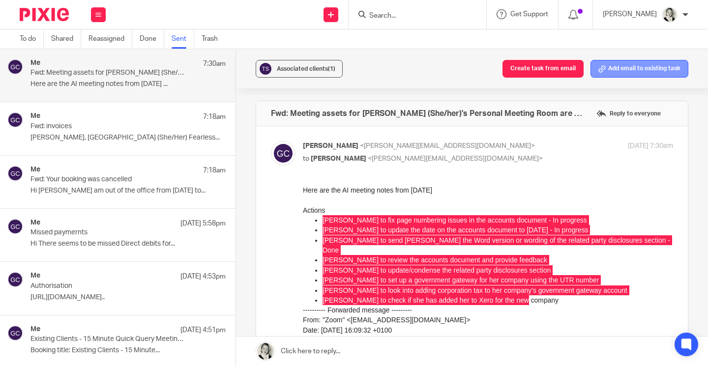
click at [620, 68] on button "Add email to existing task" at bounding box center [639, 69] width 98 height 18
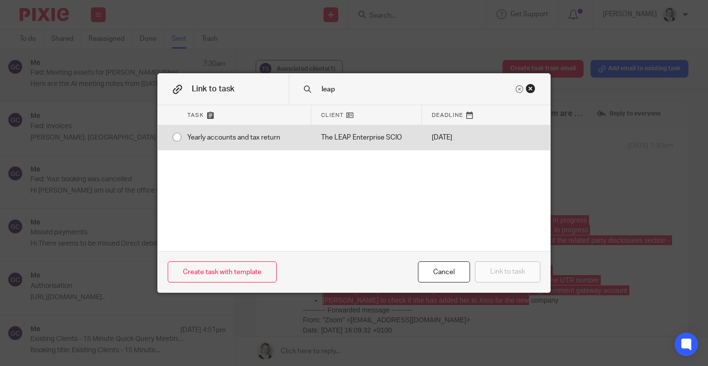
type input "leap"
click at [370, 138] on div "The LEAP Enterprise SCIO" at bounding box center [366, 137] width 111 height 25
radio input "true"
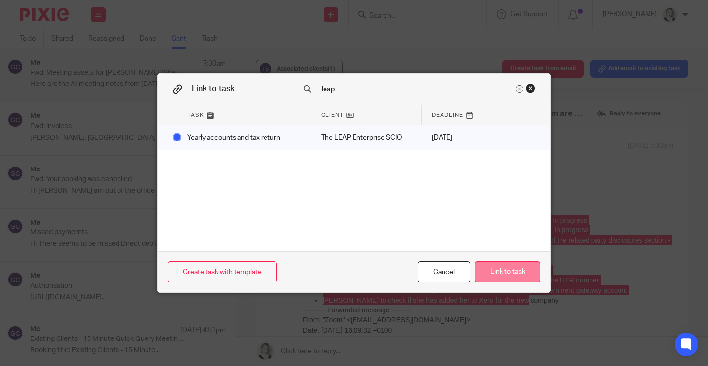
click at [506, 270] on button "Link to task" at bounding box center [507, 271] width 65 height 21
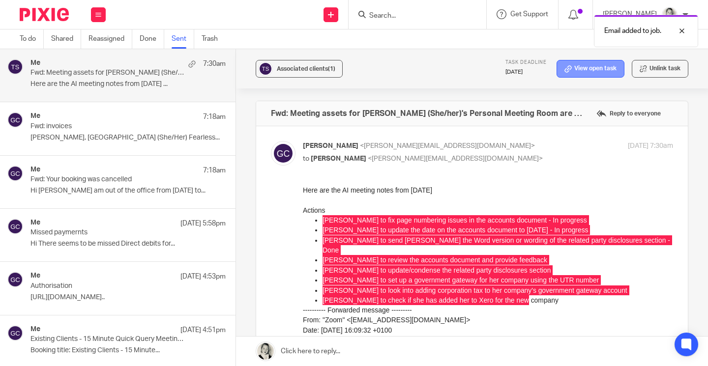
click at [602, 70] on link "View open task" at bounding box center [590, 69] width 68 height 18
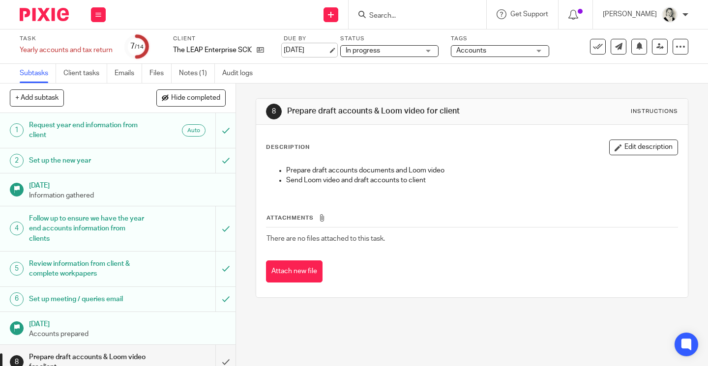
click at [315, 50] on link "19 Aug 2025" at bounding box center [306, 50] width 44 height 10
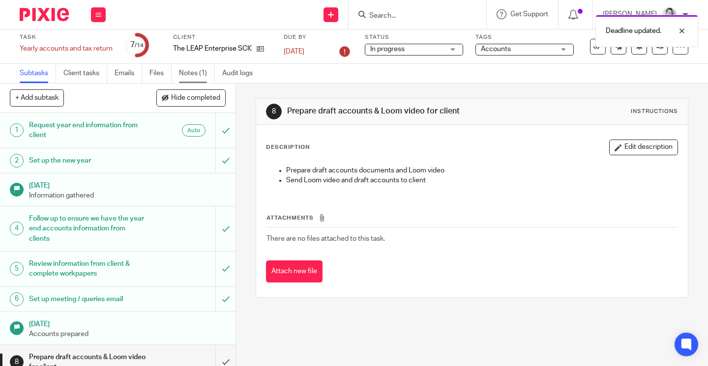
click at [201, 76] on link "Notes (1)" at bounding box center [197, 73] width 36 height 19
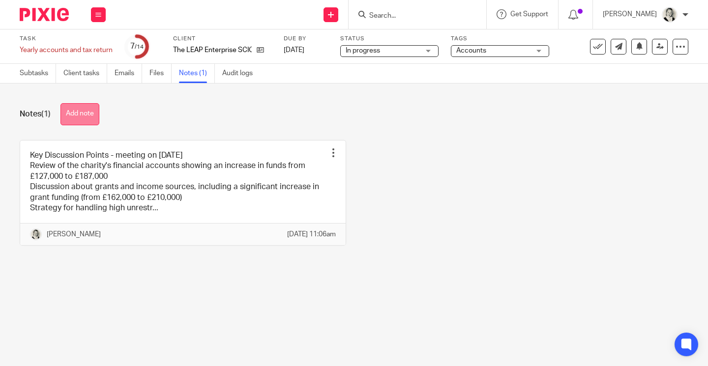
click at [93, 108] on button "Add note" at bounding box center [79, 114] width 39 height 22
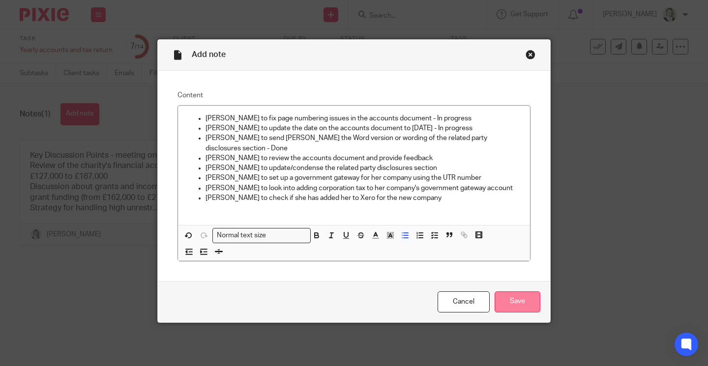
click at [520, 296] on input "Save" at bounding box center [517, 301] width 46 height 21
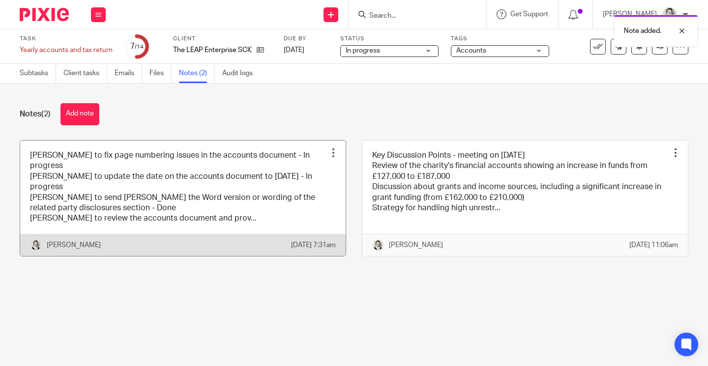
click at [335, 151] on div at bounding box center [333, 153] width 10 height 10
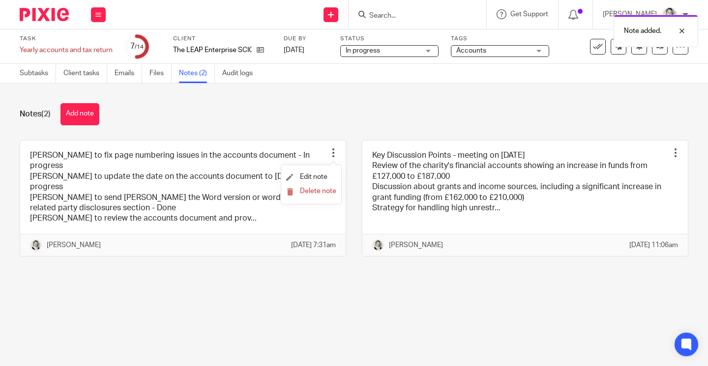
click at [313, 129] on div "Notes (2) Add note Gillian to fix page numbering issues in the accounts documen…" at bounding box center [354, 187] width 708 height 207
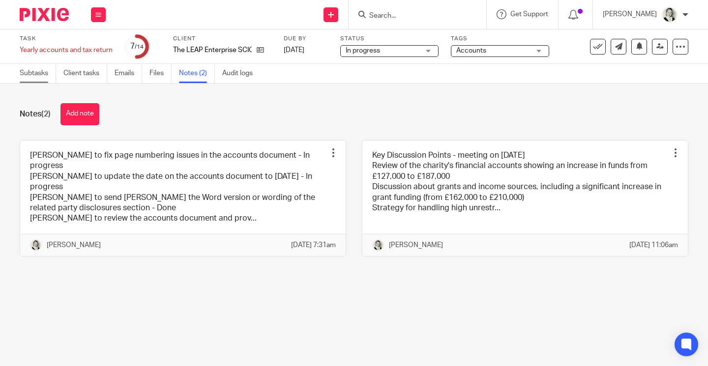
click at [38, 79] on link "Subtasks" at bounding box center [38, 73] width 36 height 19
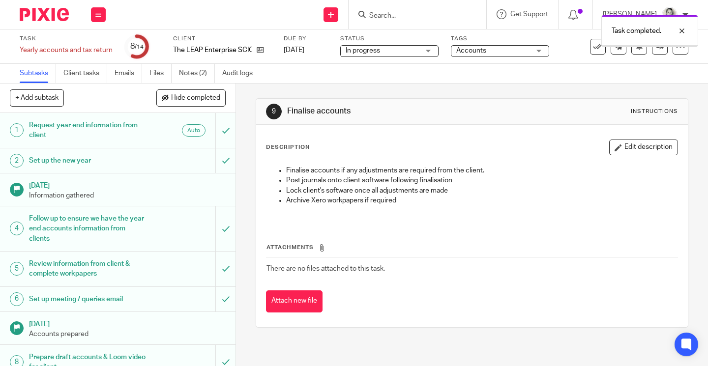
scroll to position [191, 0]
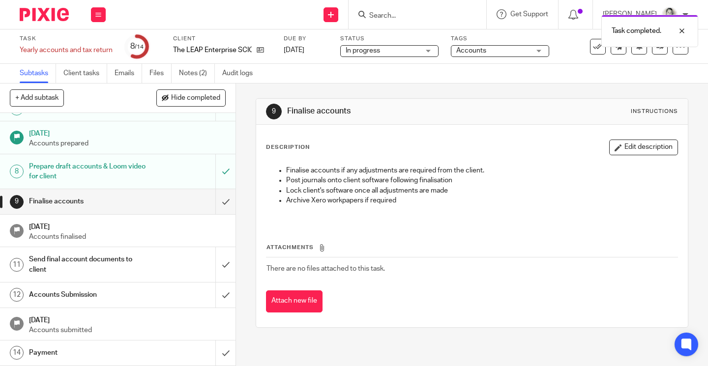
click at [408, 49] on span "In progress" at bounding box center [382, 51] width 74 height 10
click at [467, 56] on span "Accounts" at bounding box center [493, 51] width 74 height 10
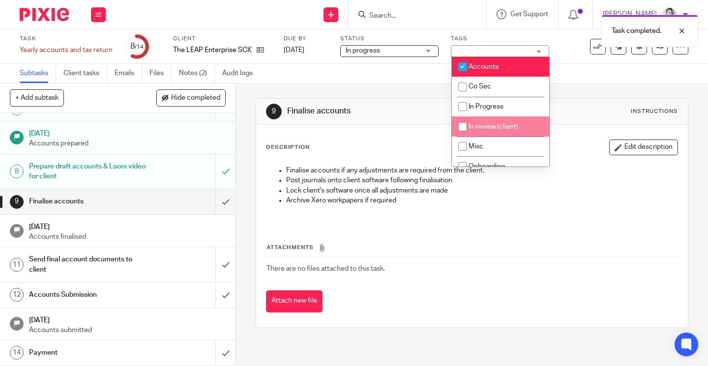
click at [476, 126] on span "In review (client)" at bounding box center [493, 126] width 50 height 7
checkbox input "true"
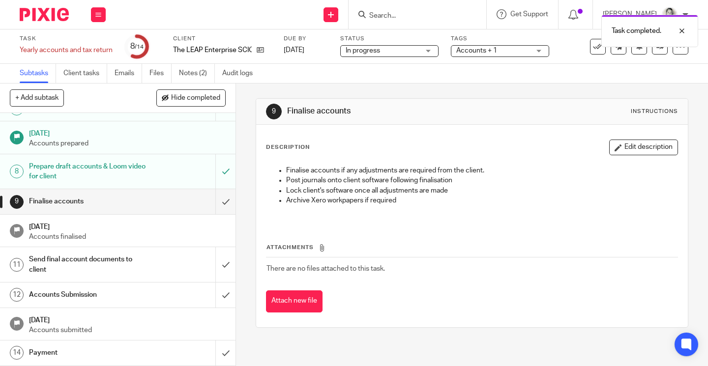
click at [415, 100] on div "9 Finalise accounts Instructions" at bounding box center [471, 112] width 431 height 26
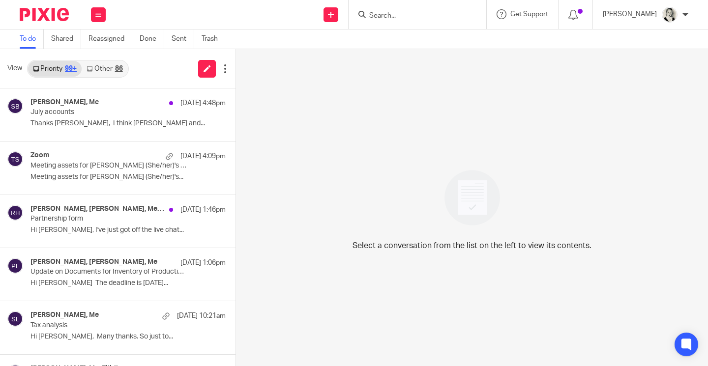
click at [110, 65] on link "Other 86" at bounding box center [105, 69] width 46 height 16
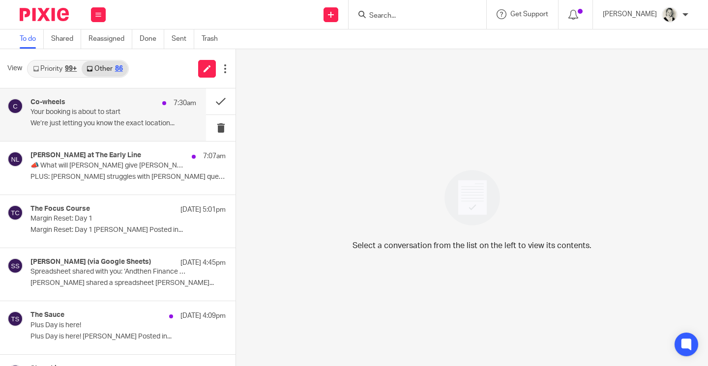
click at [155, 115] on p "Your booking is about to start" at bounding box center [96, 112] width 133 height 8
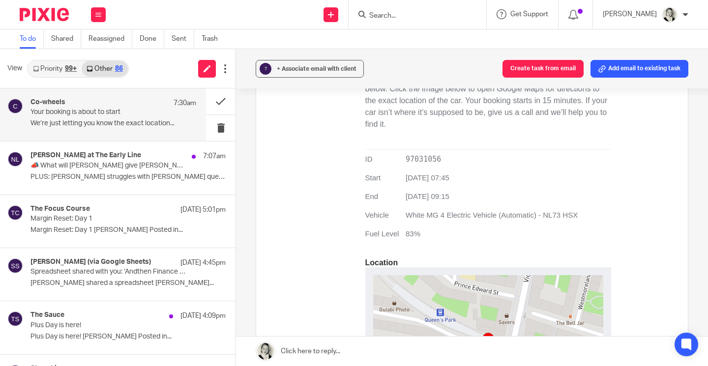
scroll to position [358, 0]
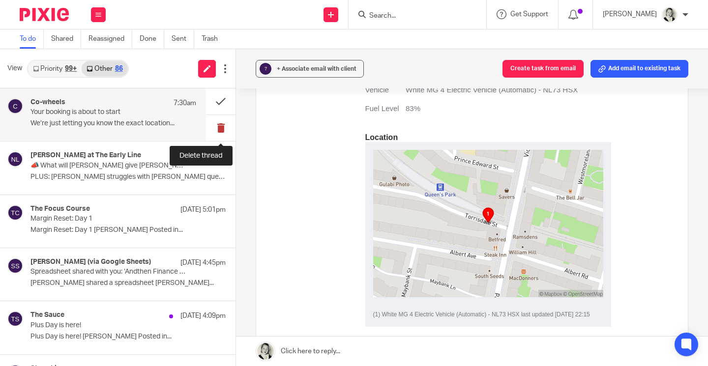
click at [224, 128] on button at bounding box center [220, 128] width 29 height 26
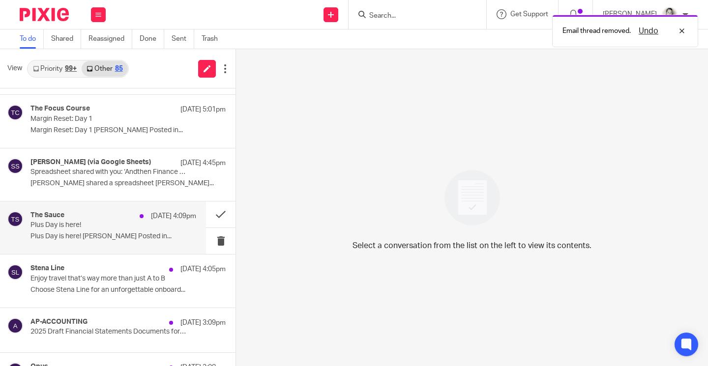
scroll to position [48, 0]
click at [145, 237] on p "Plus Day is here! [PERSON_NAME] Posted in..." at bounding box center [113, 235] width 166 height 8
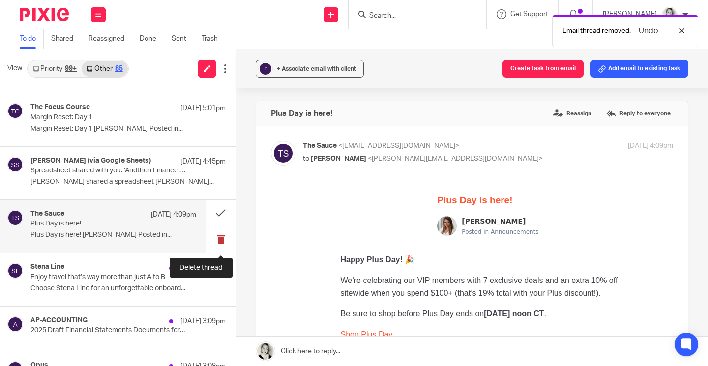
scroll to position [0, 0]
click at [222, 240] on button at bounding box center [220, 240] width 29 height 26
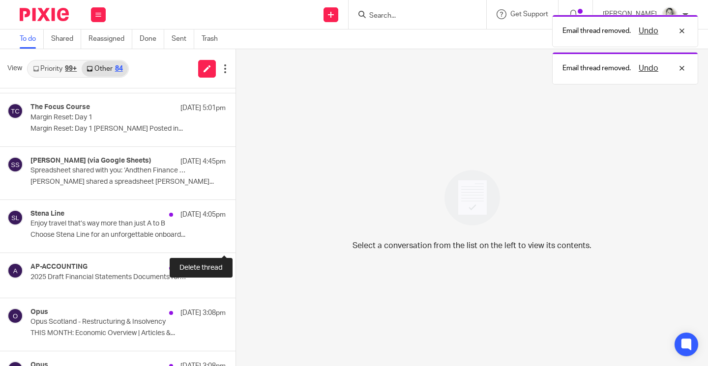
click at [235, 240] on button at bounding box center [239, 240] width 8 height 26
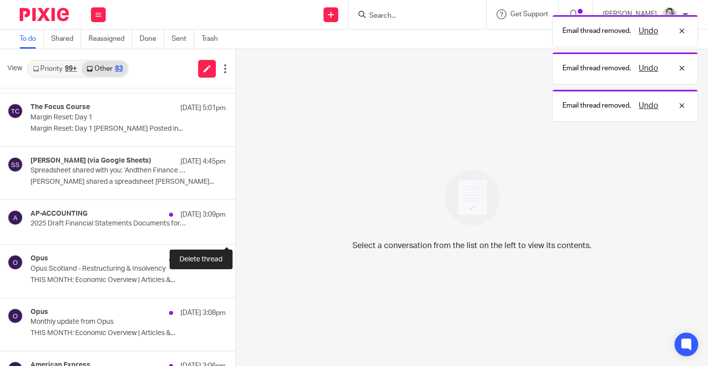
click at [235, 240] on button at bounding box center [239, 234] width 8 height 22
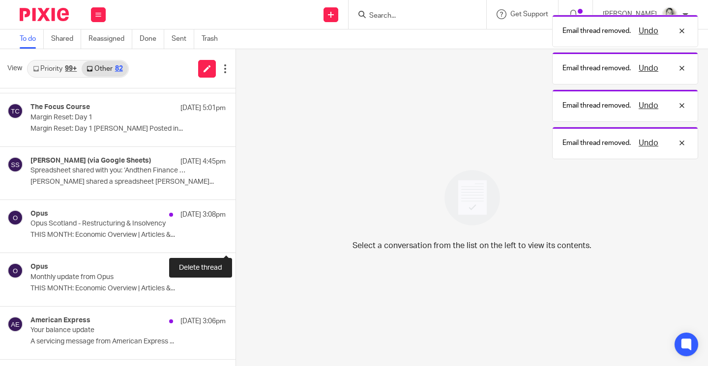
click at [235, 240] on button at bounding box center [239, 240] width 8 height 26
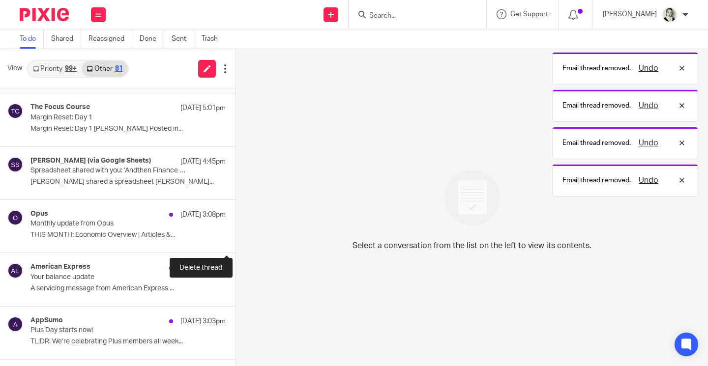
click at [235, 240] on button at bounding box center [239, 240] width 8 height 26
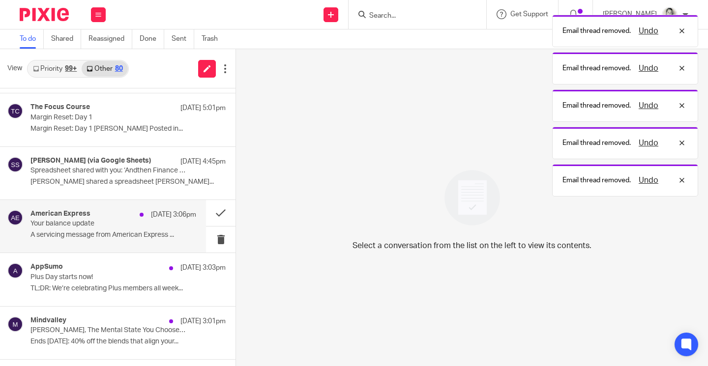
click at [166, 234] on p "A servicing message from American Express ..." at bounding box center [113, 235] width 166 height 8
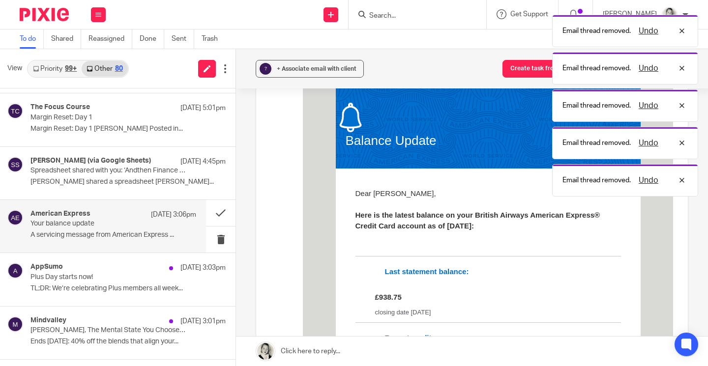
scroll to position [216, 0]
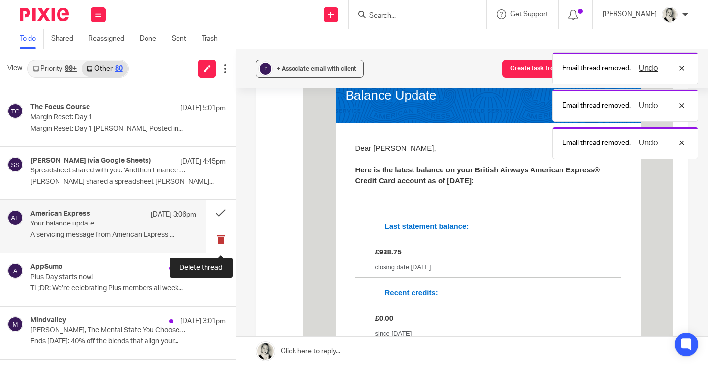
click at [215, 240] on button at bounding box center [220, 240] width 29 height 26
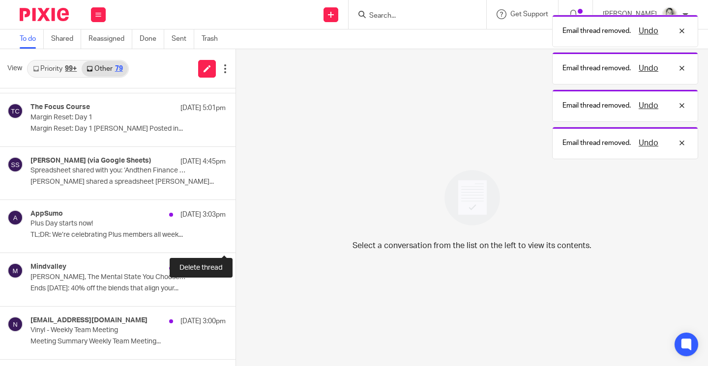
click at [235, 240] on button at bounding box center [239, 240] width 8 height 26
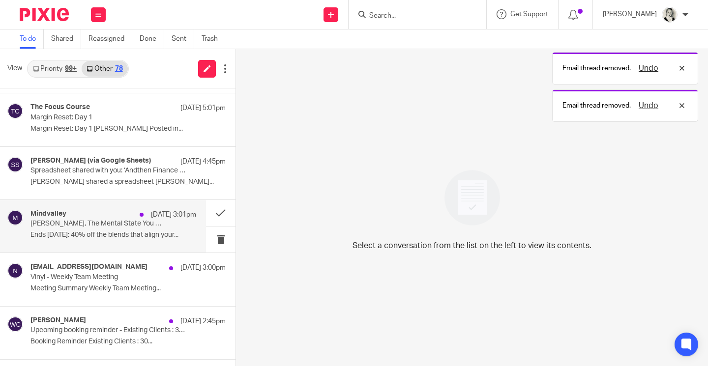
click at [166, 232] on p "Ends Friday: 40% off the blends that align your..." at bounding box center [113, 235] width 166 height 8
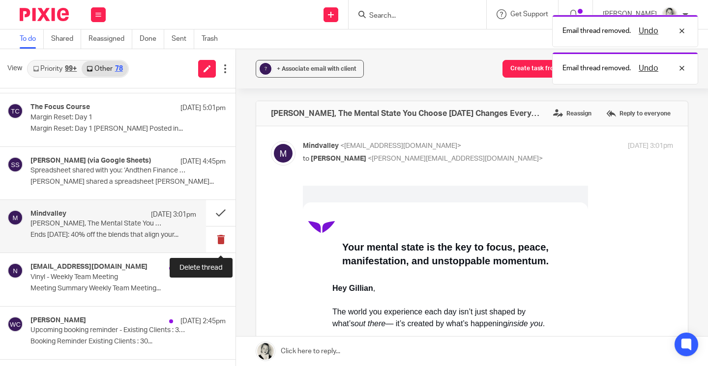
scroll to position [0, 0]
click at [220, 236] on button at bounding box center [220, 240] width 29 height 26
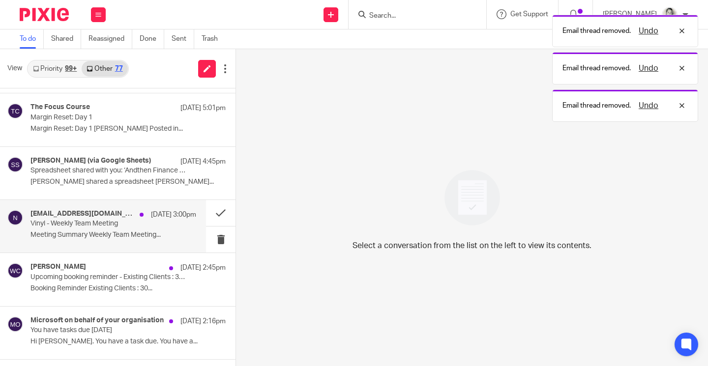
click at [138, 219] on div "[DATE] 3:00pm" at bounding box center [165, 215] width 61 height 10
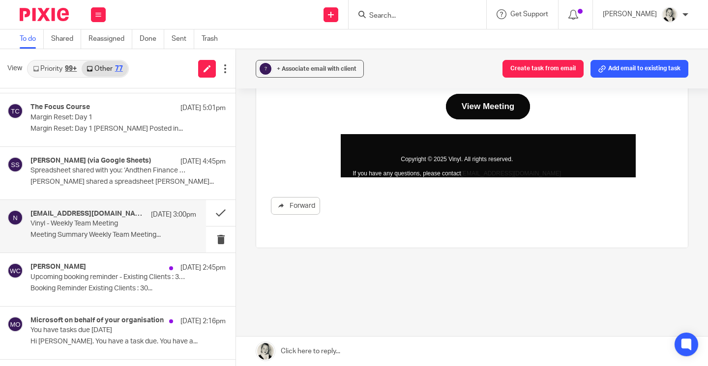
scroll to position [383, 0]
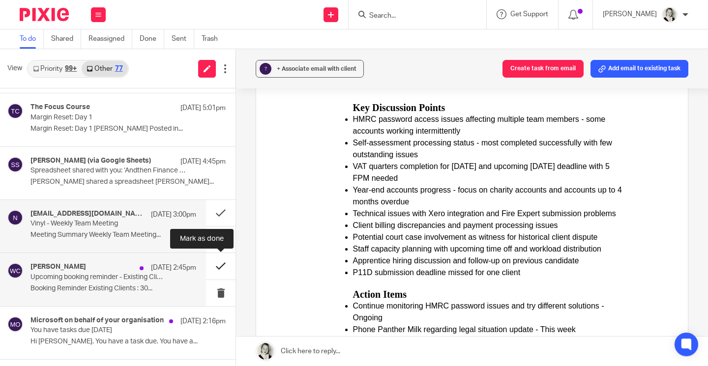
click at [217, 265] on button at bounding box center [220, 266] width 29 height 26
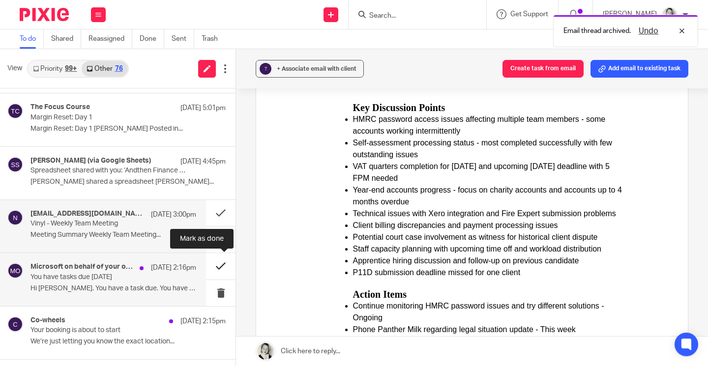
click at [217, 265] on button at bounding box center [220, 266] width 29 height 26
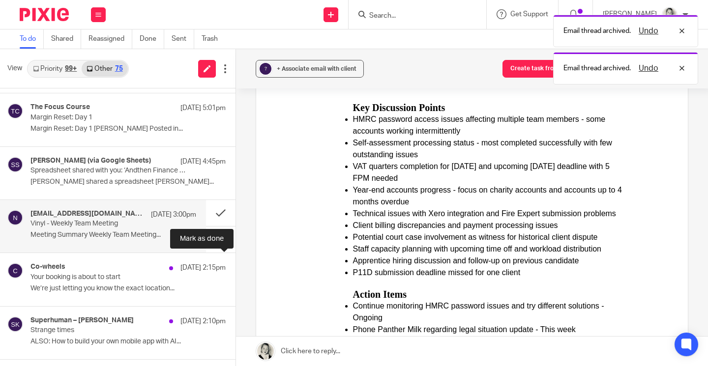
click at [235, 265] on button at bounding box center [239, 266] width 8 height 26
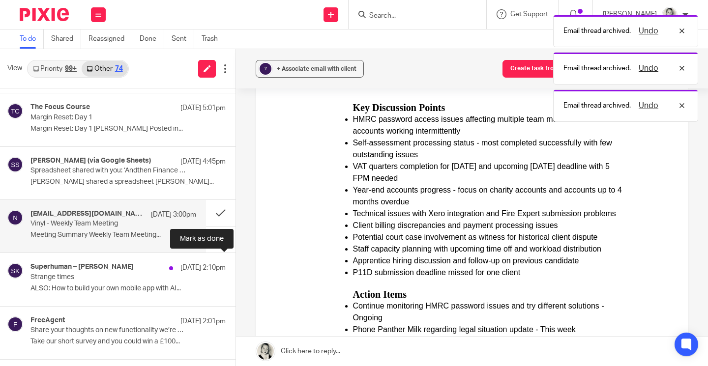
click at [235, 265] on button at bounding box center [239, 266] width 8 height 26
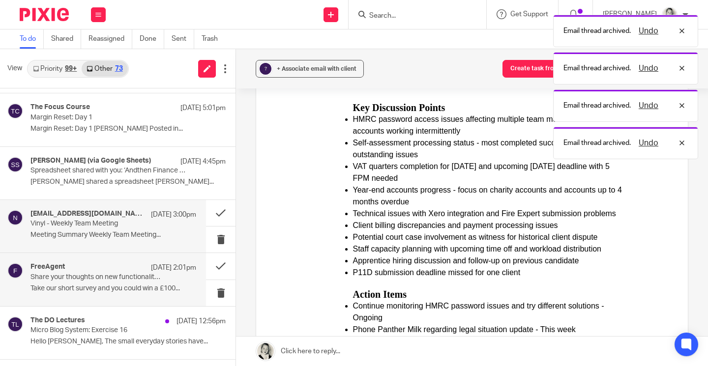
click at [151, 284] on div "FreeAgent 11 Aug 2:01pm Share your thoughts on new functionality we’re developi…" at bounding box center [113, 279] width 166 height 33
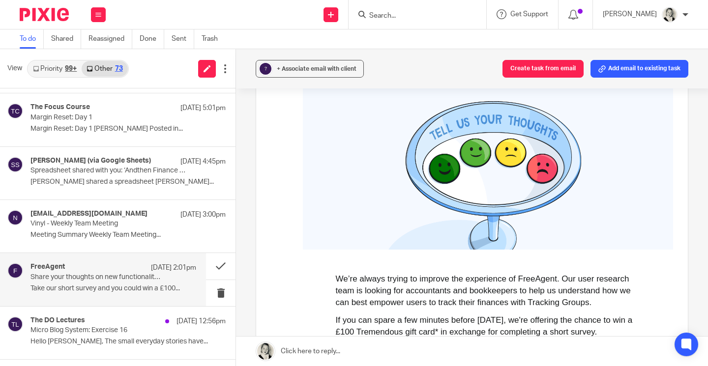
scroll to position [168, 0]
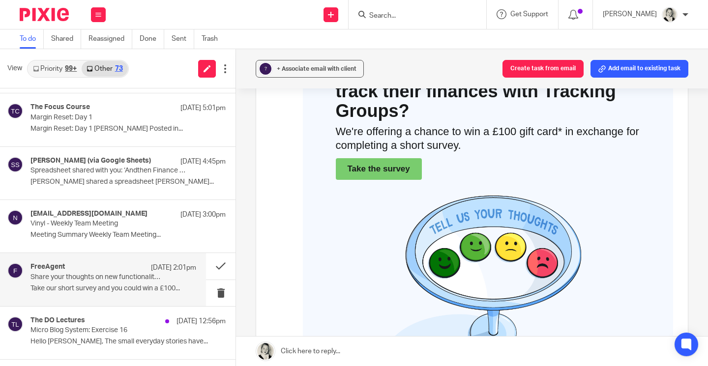
click at [375, 166] on link "Take the survey" at bounding box center [378, 169] width 62 height 10
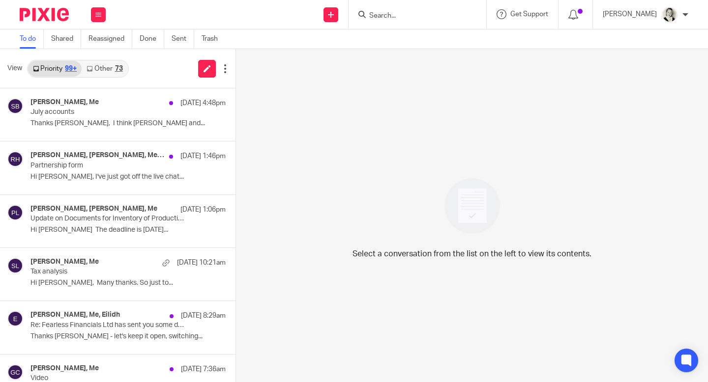
click at [120, 72] on div "73" at bounding box center [119, 68] width 8 height 7
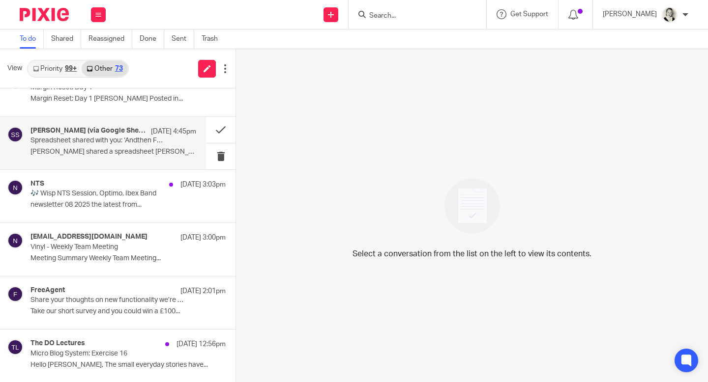
scroll to position [80, 0]
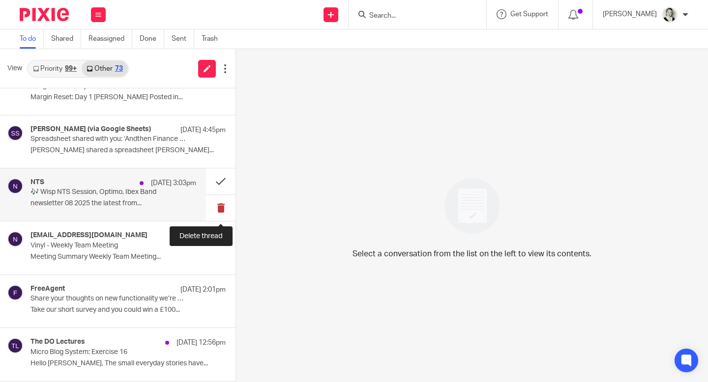
click at [221, 210] on button at bounding box center [220, 208] width 29 height 26
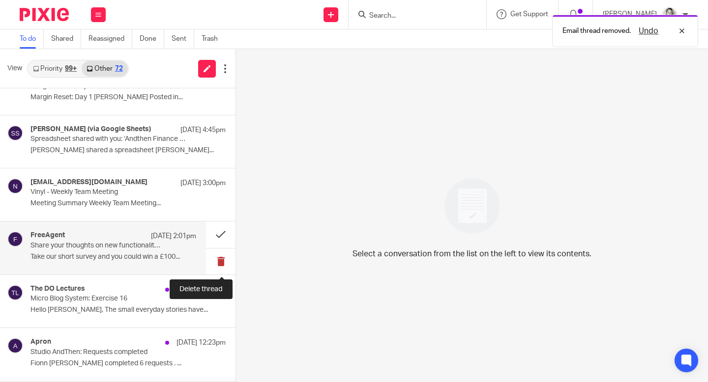
click at [219, 259] on button at bounding box center [220, 262] width 29 height 26
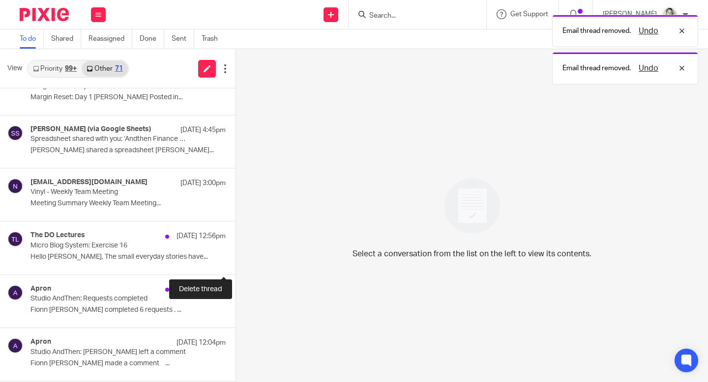
click at [235, 259] on button at bounding box center [239, 262] width 8 height 26
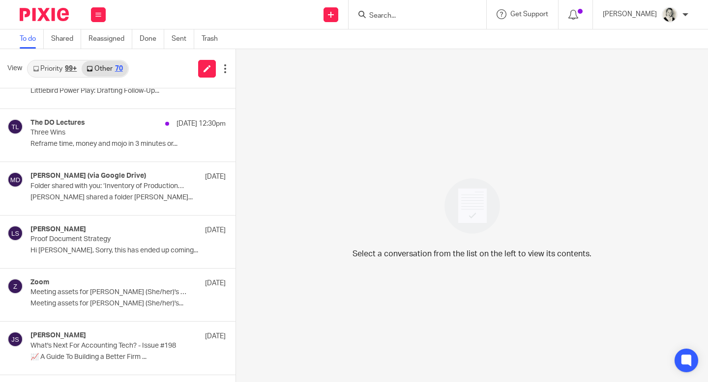
scroll to position [558, 0]
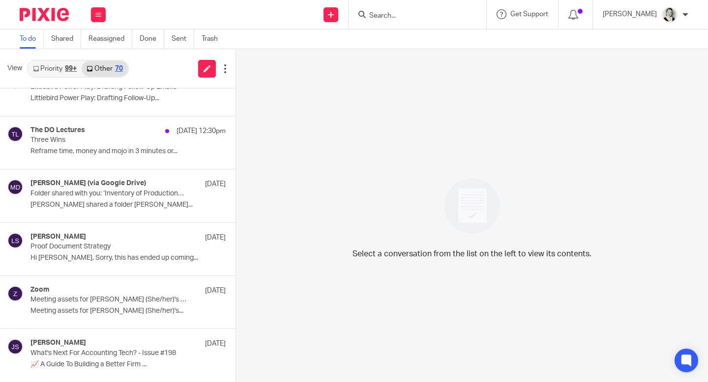
click at [121, 186] on h4 "[PERSON_NAME] (via Google Drive)" at bounding box center [87, 183] width 115 height 8
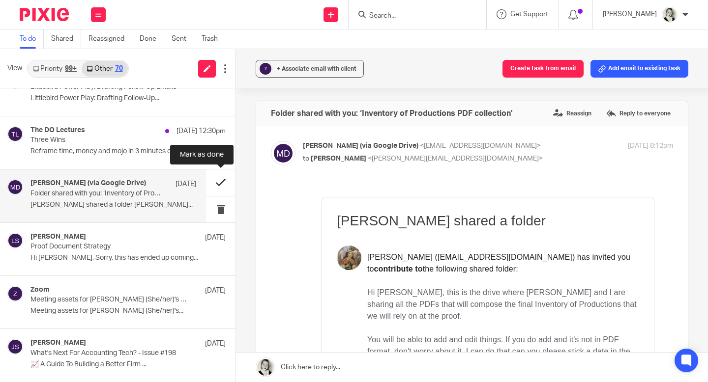
scroll to position [0, 0]
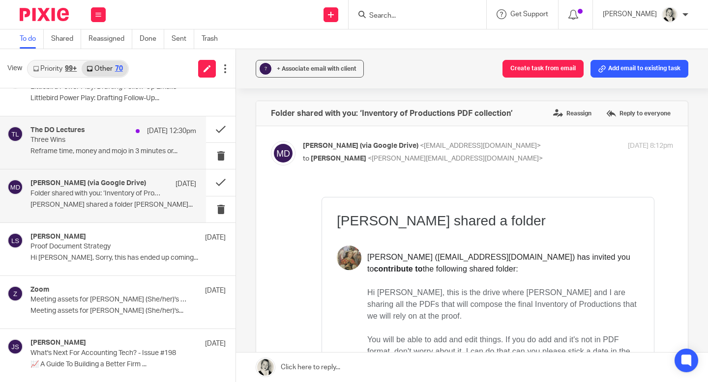
click at [101, 146] on div "The DO Lectures [DATE] 12:30pm Three Wins Reframe time, money and mojo in 3 min…" at bounding box center [113, 142] width 166 height 33
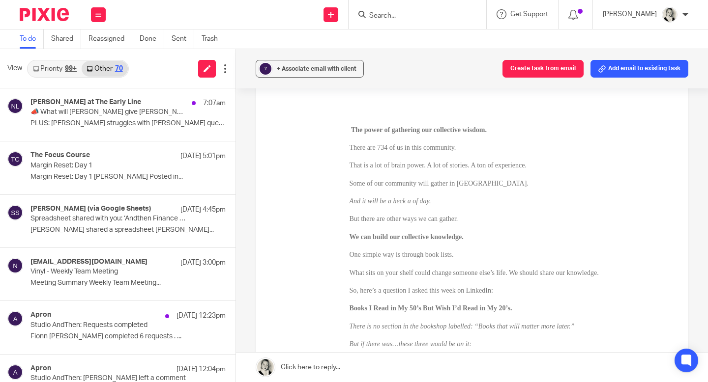
click at [73, 71] on div "99+" at bounding box center [71, 68] width 12 height 7
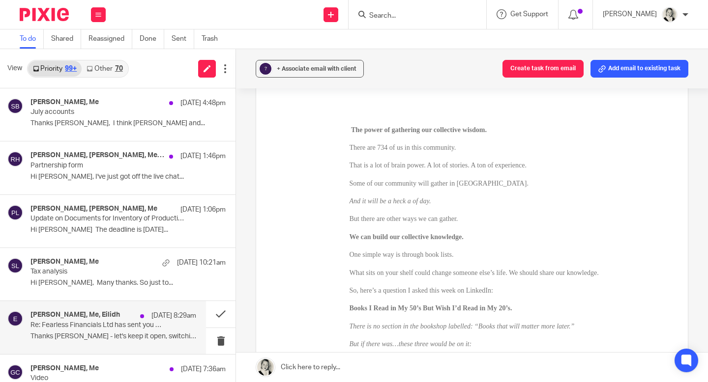
click at [117, 333] on p "Thanks [PERSON_NAME] - let's keep it open, switching..." at bounding box center [113, 337] width 166 height 8
